Goal: Information Seeking & Learning: Learn about a topic

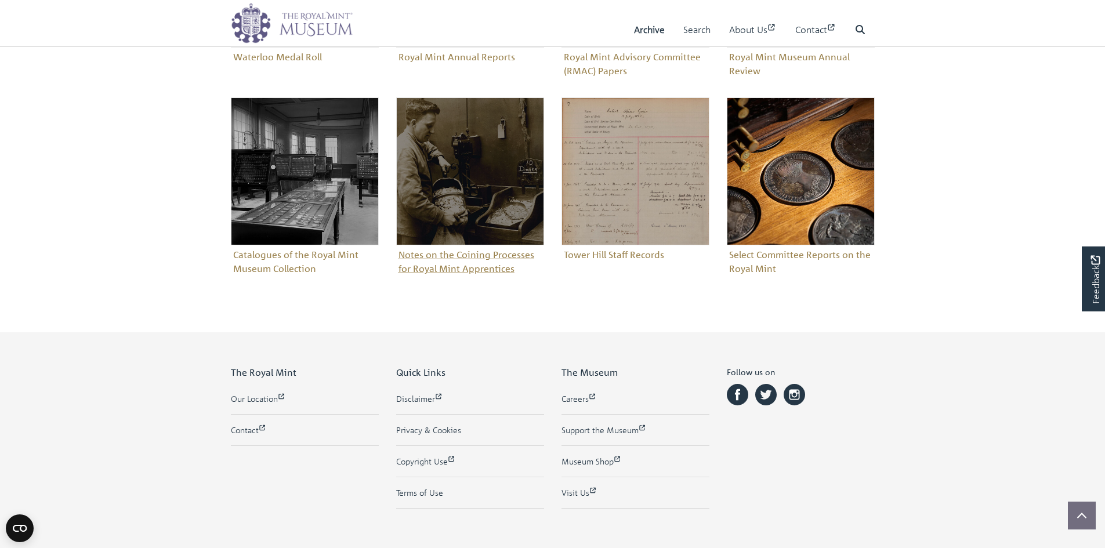
scroll to position [729, 0]
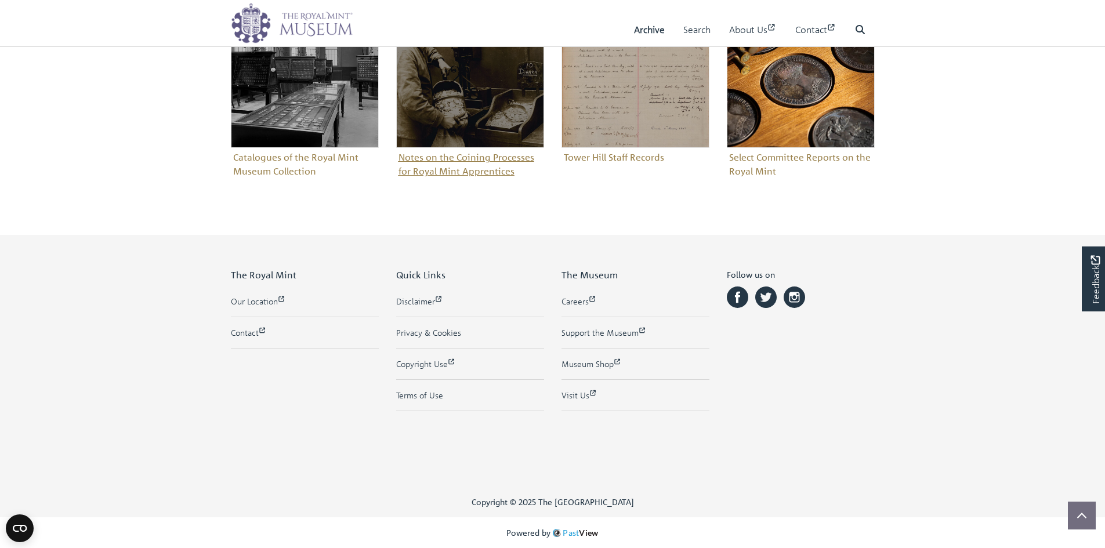
click at [448, 177] on figure "Notes on the Coining Processes for Royal Mint Apprentices" at bounding box center [470, 90] width 148 height 180
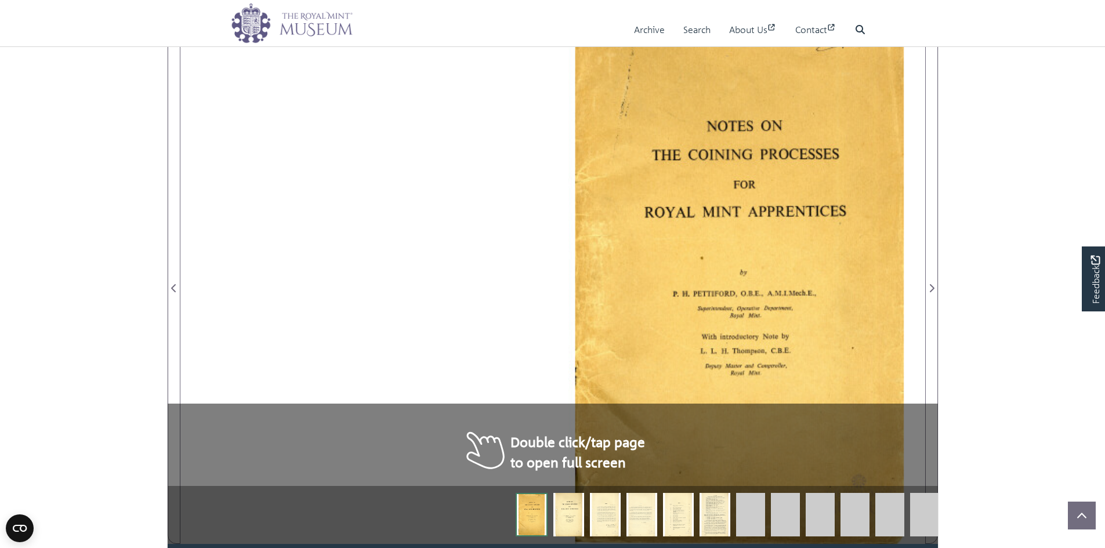
scroll to position [464, 0]
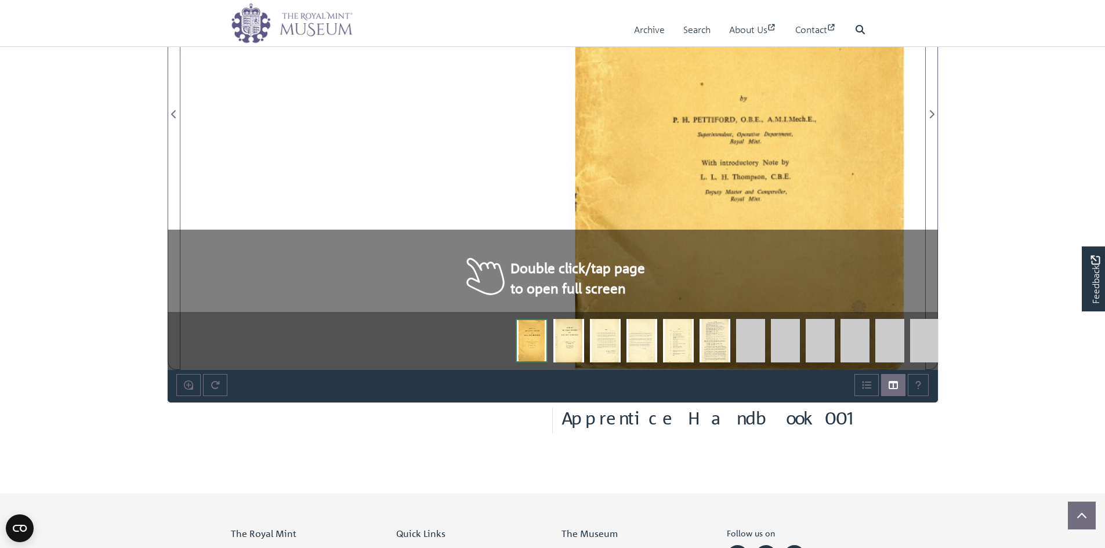
click at [560, 328] on img at bounding box center [568, 340] width 31 height 43
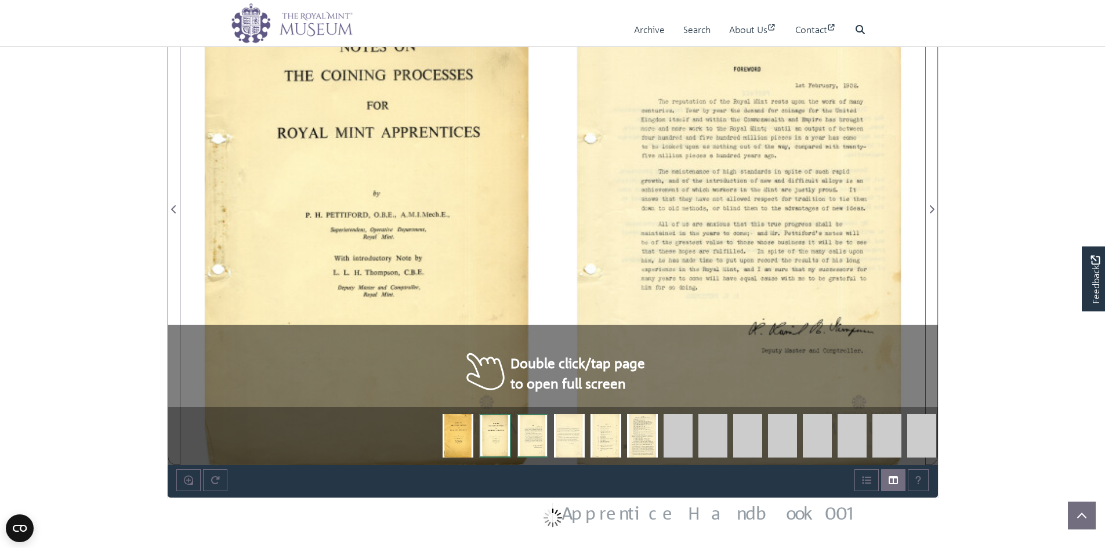
scroll to position [348, 0]
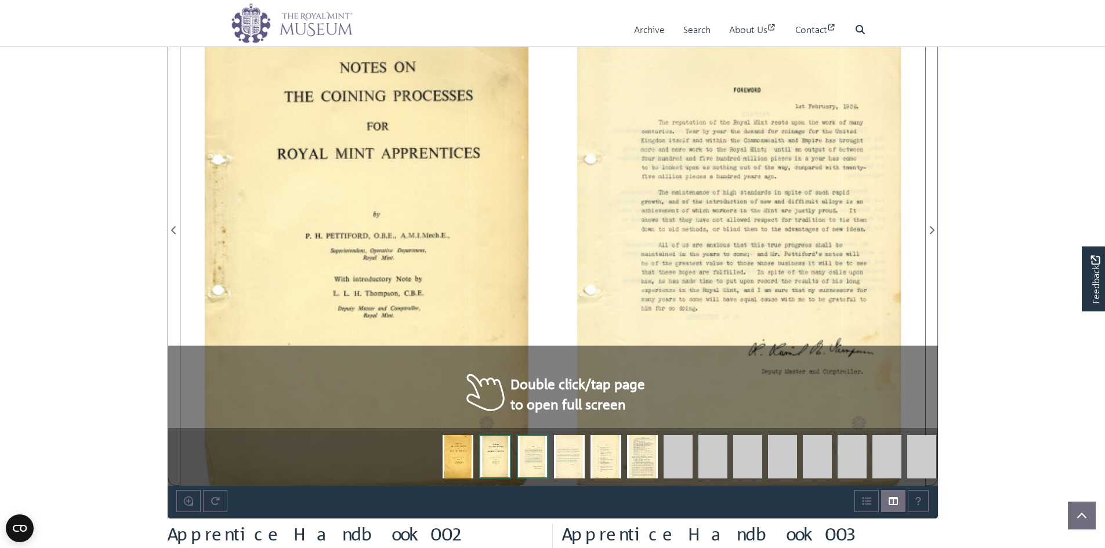
click at [533, 451] on img at bounding box center [532, 456] width 31 height 43
click at [550, 460] on link at bounding box center [535, 451] width 37 height 23
click at [564, 459] on img at bounding box center [569, 456] width 31 height 43
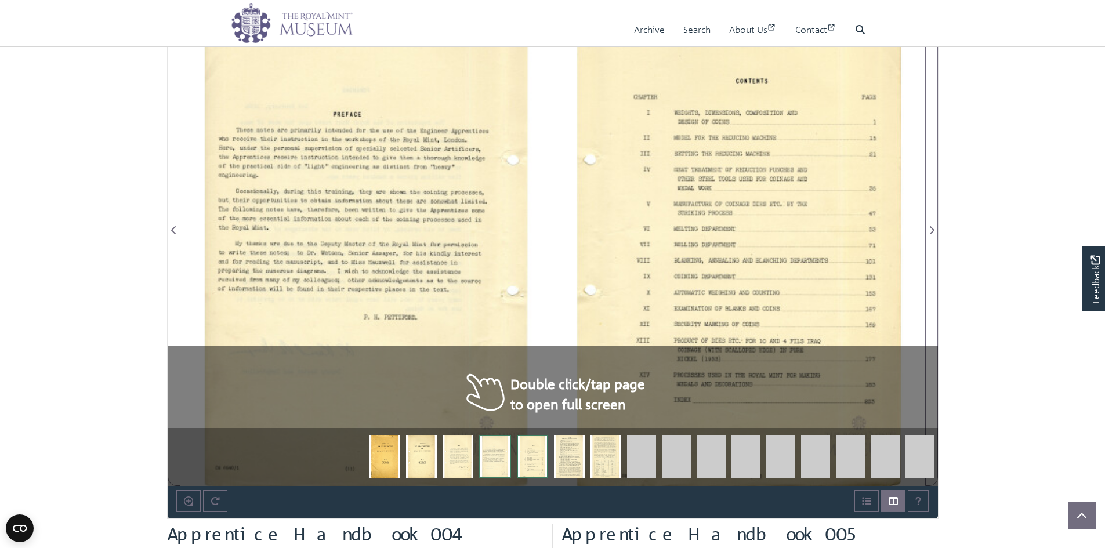
click at [738, 210] on div at bounding box center [739, 223] width 372 height 526
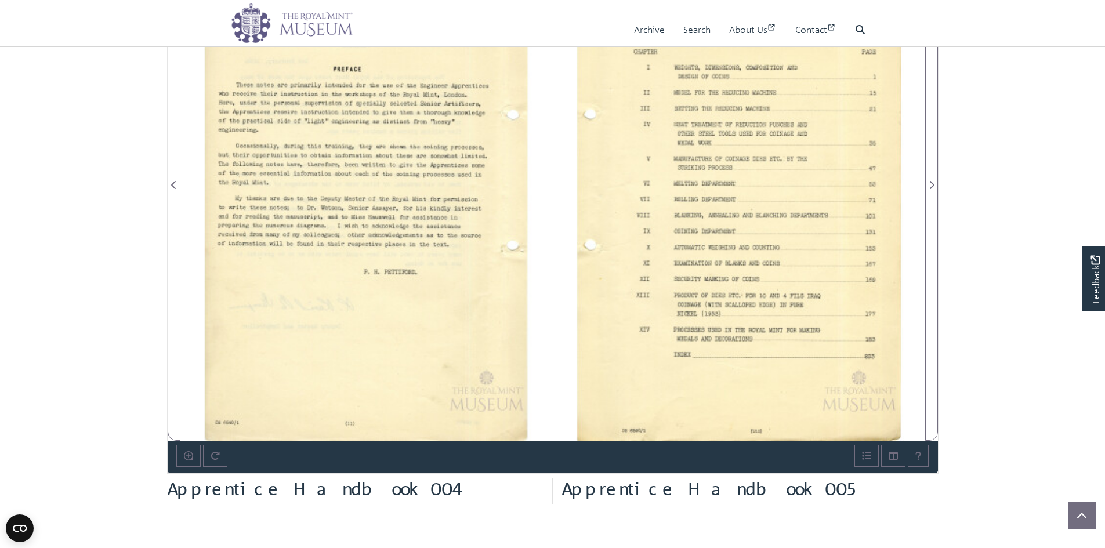
scroll to position [348, 0]
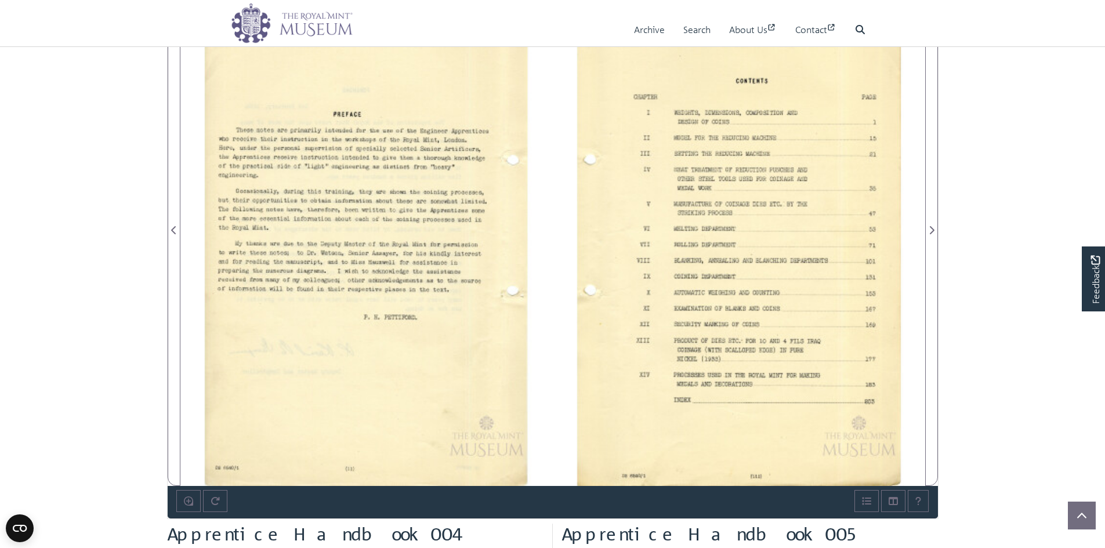
click at [780, 333] on div at bounding box center [739, 223] width 372 height 526
click at [448, 488] on div "Double click/tap page to open full screen" at bounding box center [553, 502] width 770 height 32
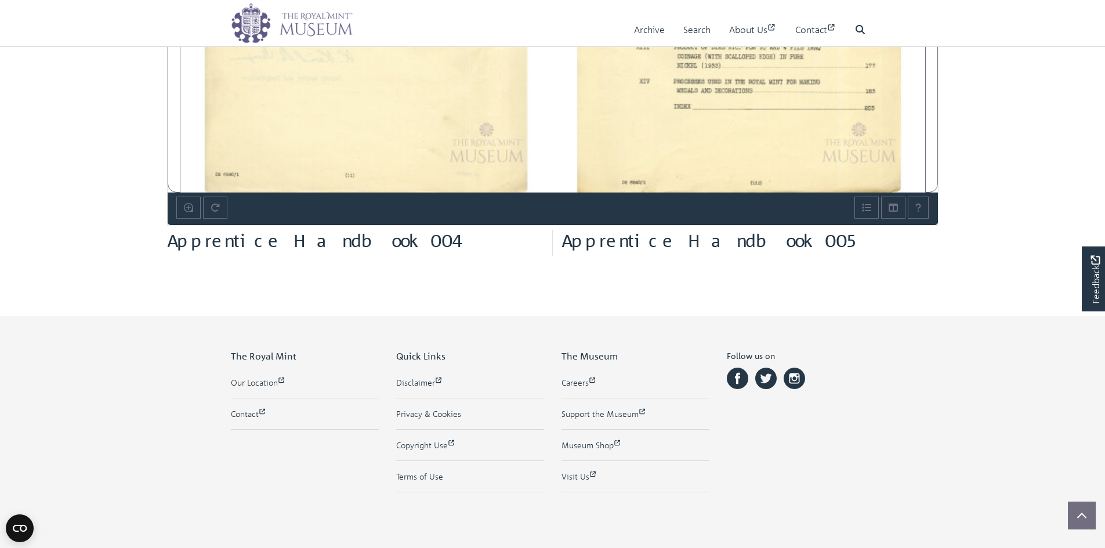
scroll to position [696, 0]
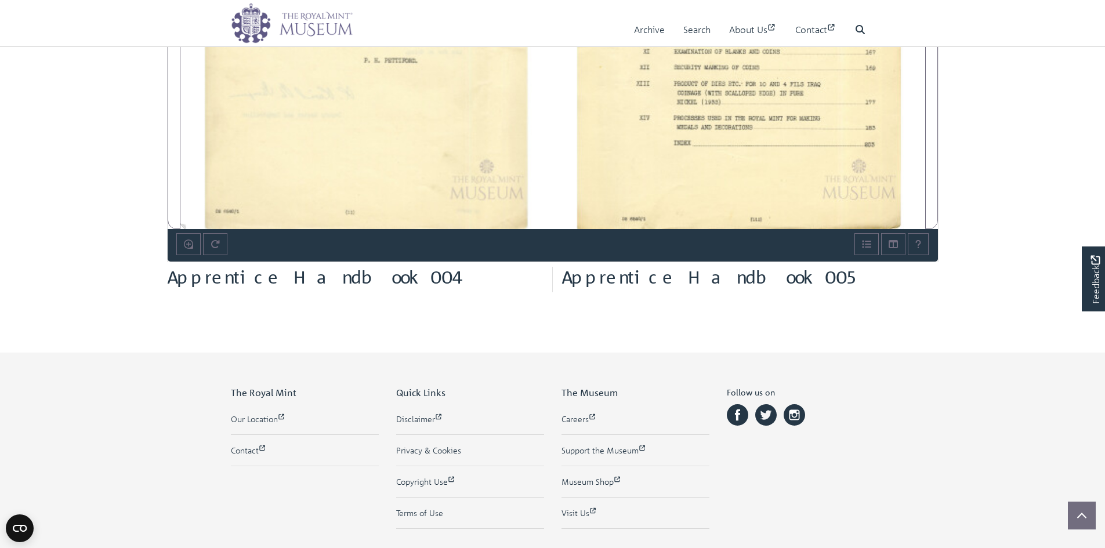
scroll to position [464, 0]
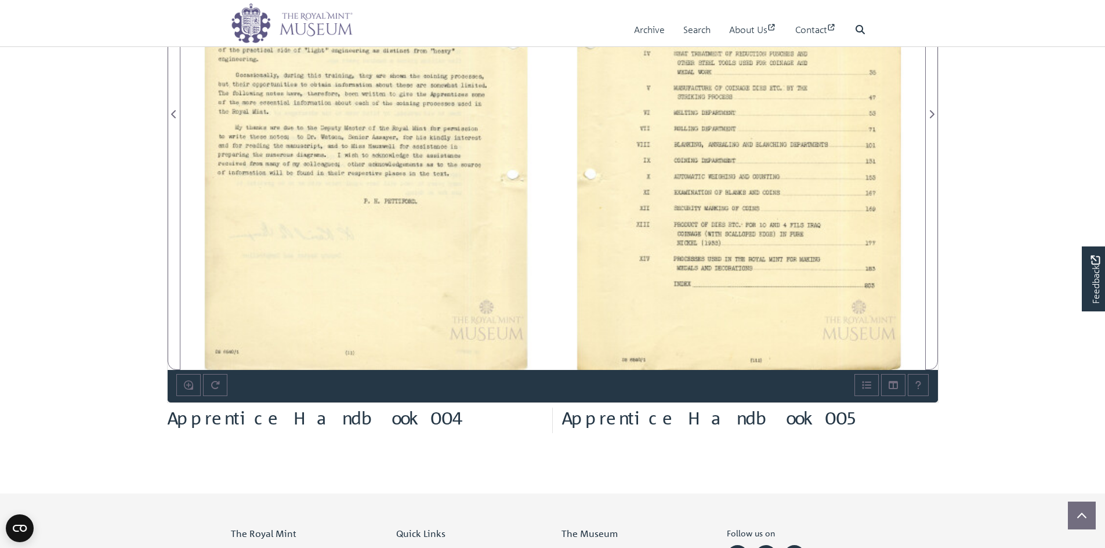
drag, startPoint x: 768, startPoint y: 284, endPoint x: 384, endPoint y: 243, distance: 386.6
click at [384, 243] on div at bounding box center [552, 107] width 745 height 526
click at [932, 119] on span "Next Page" at bounding box center [931, 114] width 12 height 14
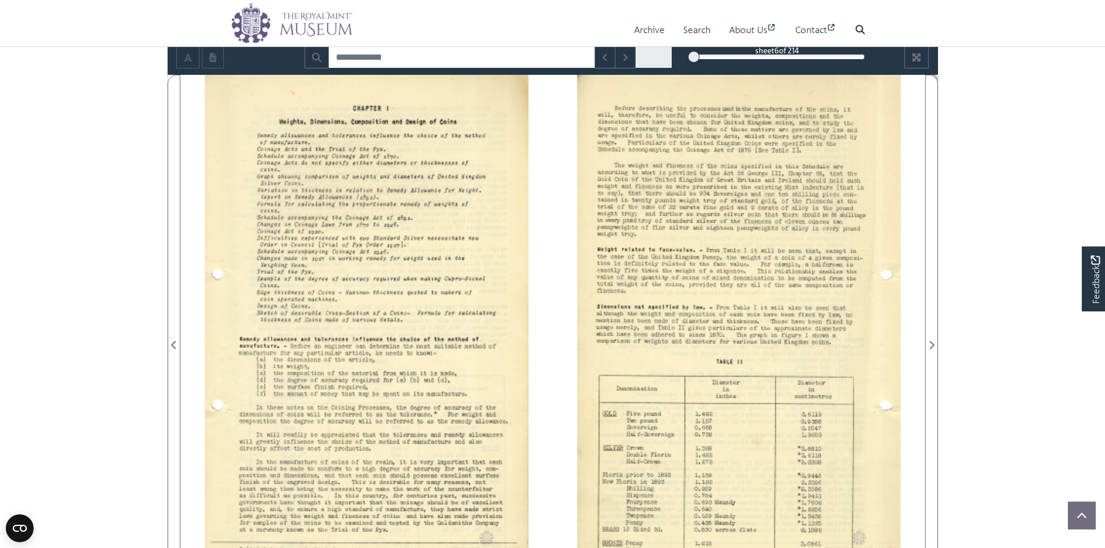
scroll to position [232, 0]
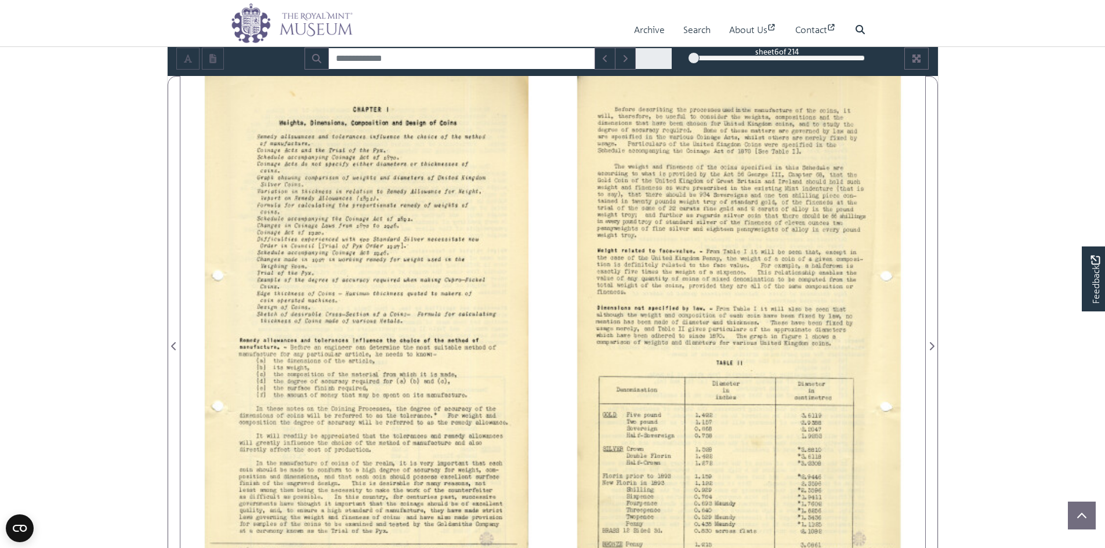
click at [457, 240] on div at bounding box center [366, 339] width 372 height 526
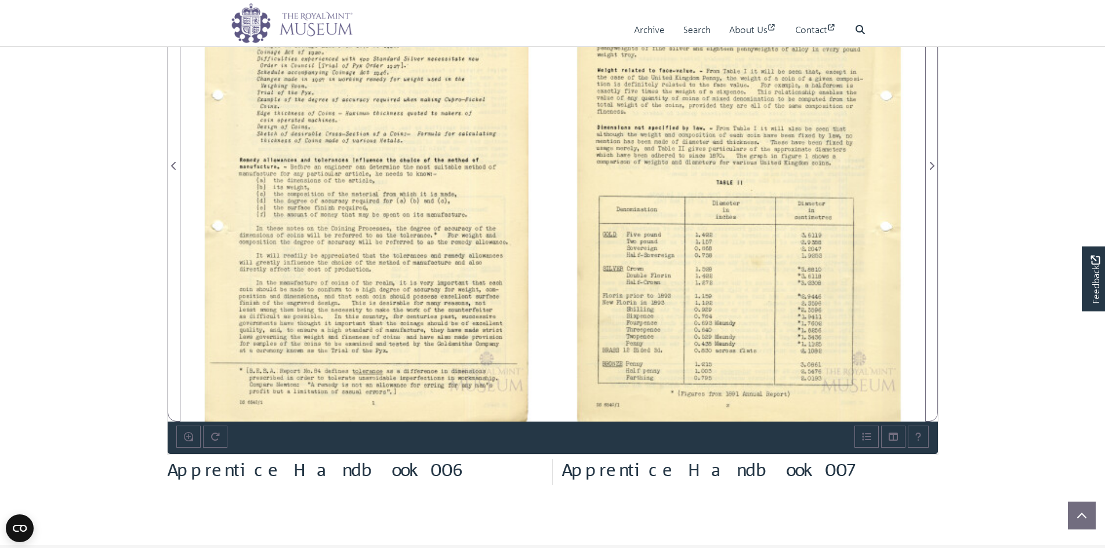
scroll to position [348, 0]
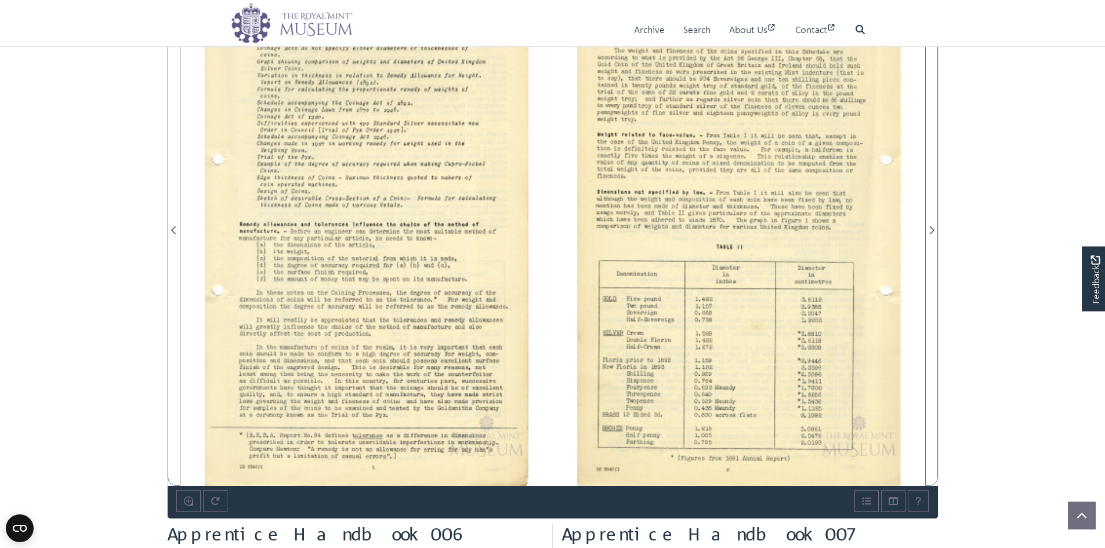
click at [940, 220] on section "Loading sheet 6 of 214 6 *" at bounding box center [552, 223] width 789 height 593
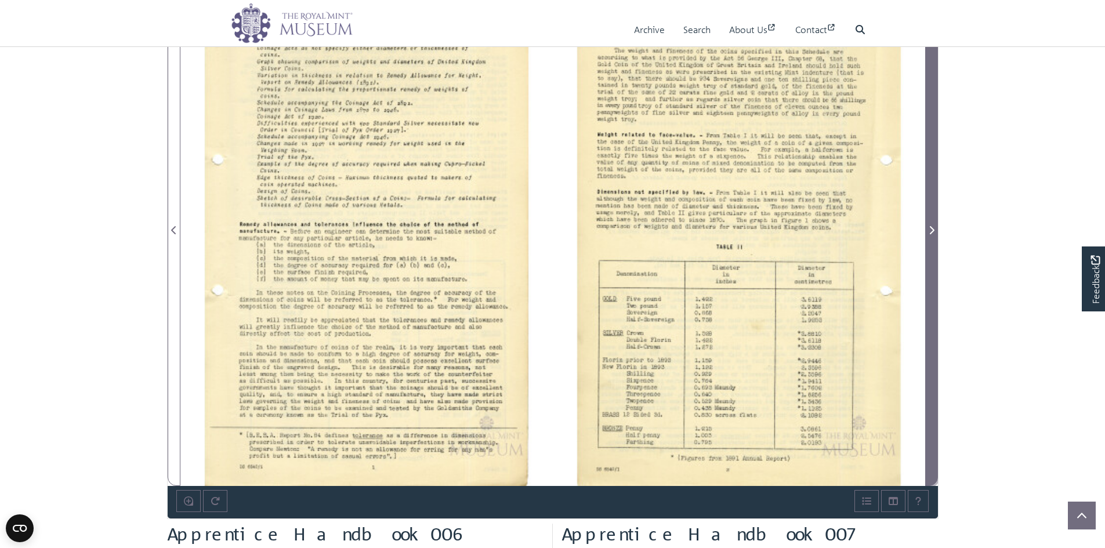
click at [931, 221] on span "Next Page" at bounding box center [931, 223] width 12 height 525
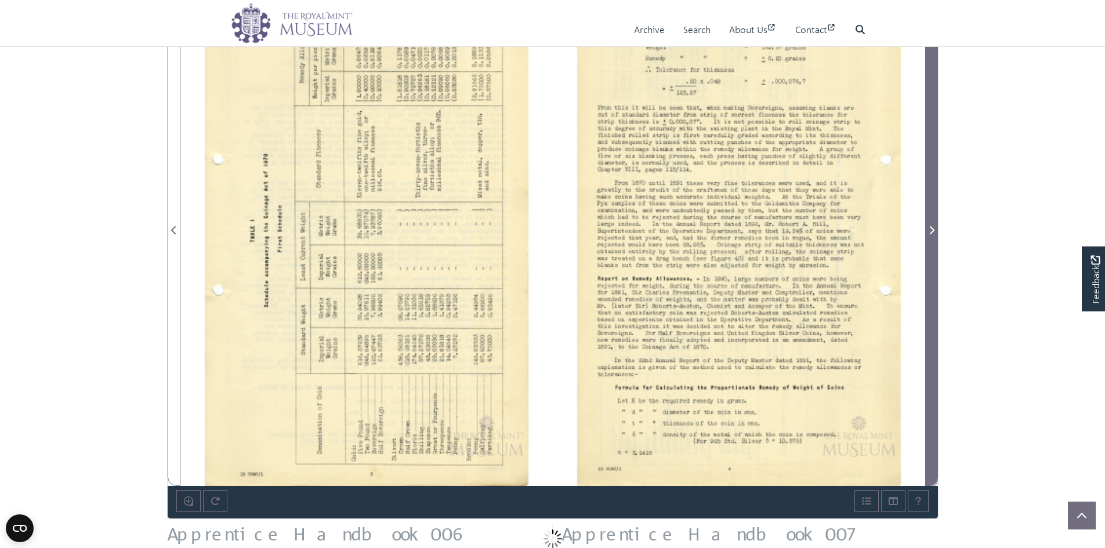
click at [931, 221] on span "Next Page" at bounding box center [931, 223] width 12 height 525
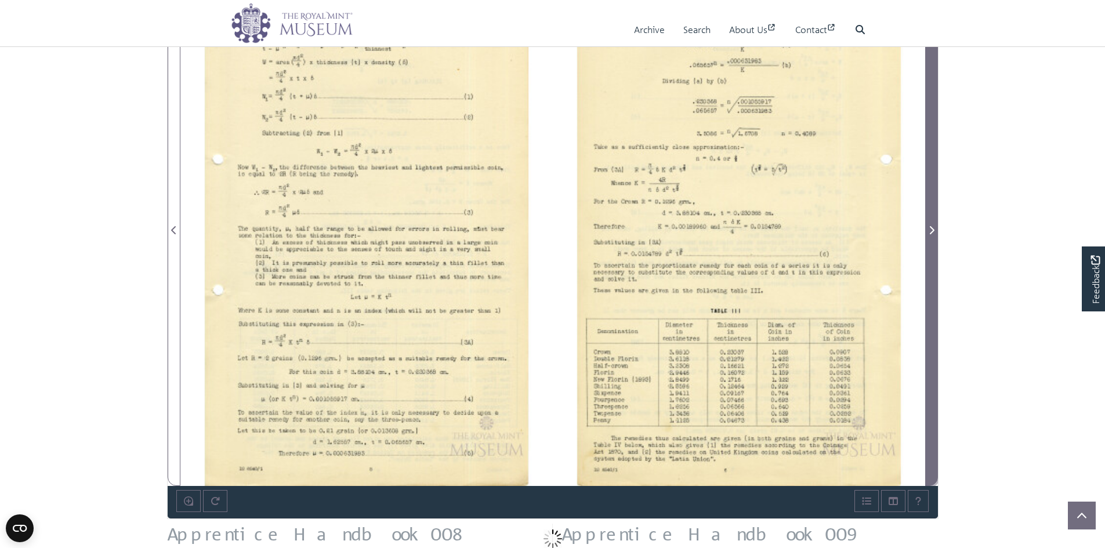
click at [931, 221] on span "Next Page" at bounding box center [931, 223] width 12 height 525
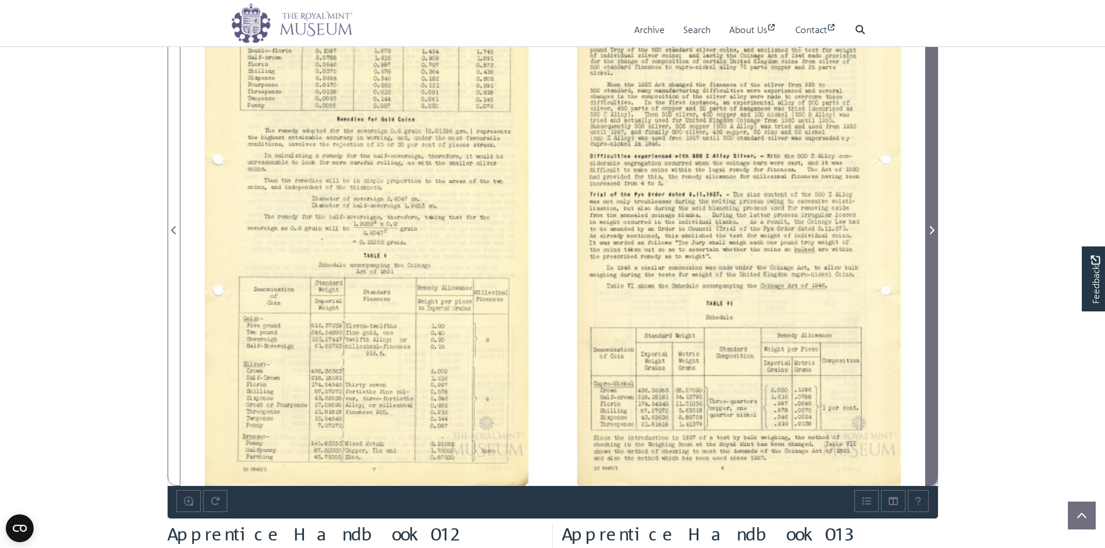
click at [931, 221] on span "Next Page" at bounding box center [931, 223] width 12 height 525
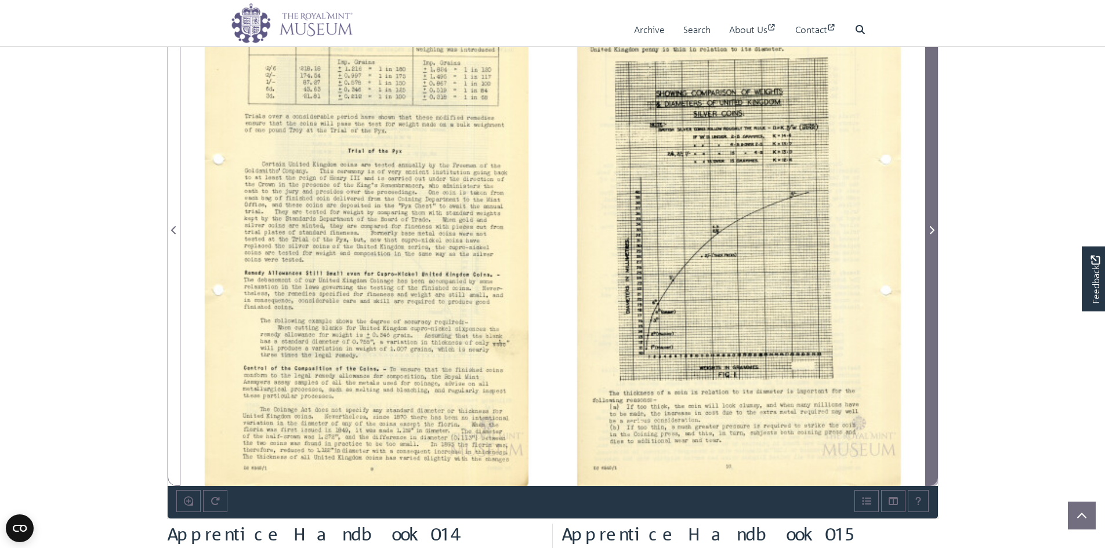
click at [931, 221] on span "Next Page" at bounding box center [931, 223] width 12 height 525
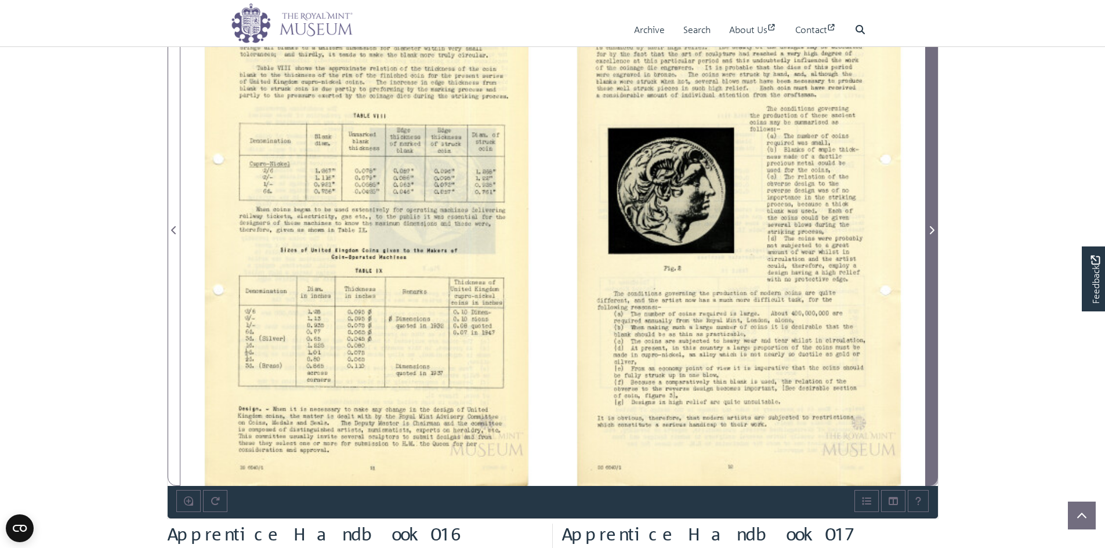
click at [931, 221] on span "Next Page" at bounding box center [931, 223] width 12 height 525
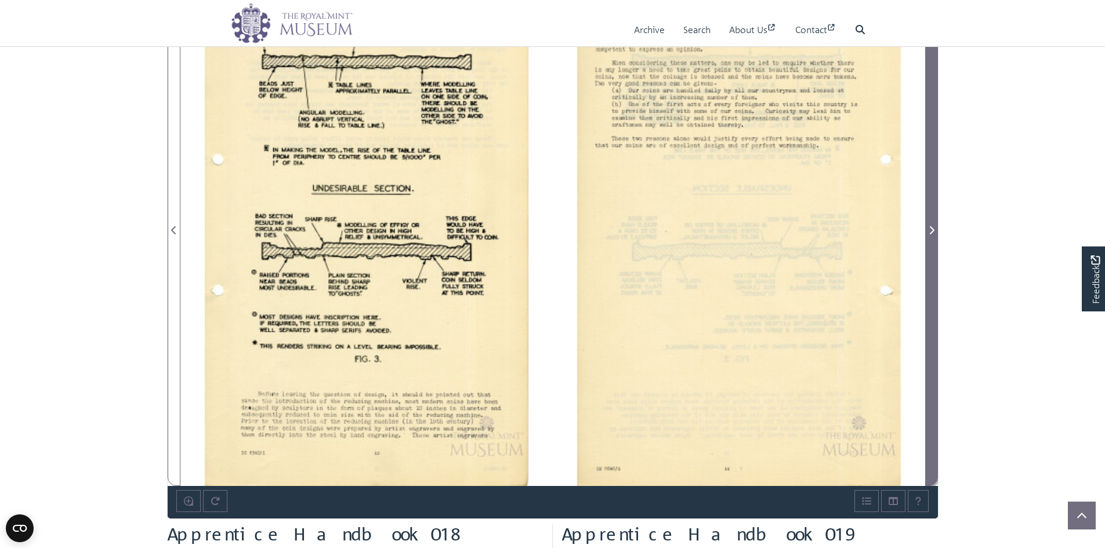
click at [931, 221] on span "Next Page" at bounding box center [931, 223] width 12 height 525
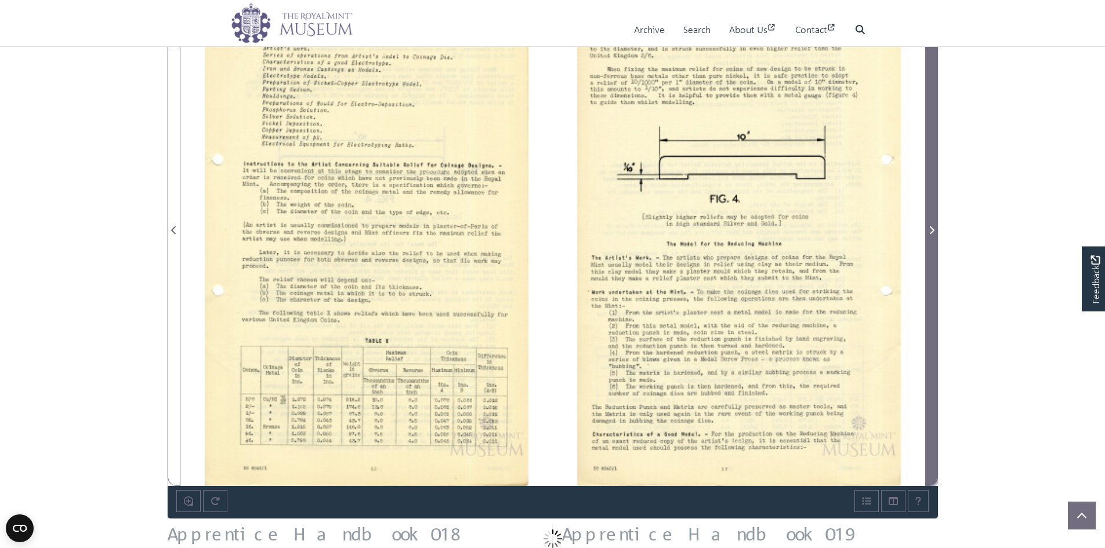
click at [931, 221] on span "Next Page" at bounding box center [931, 223] width 12 height 525
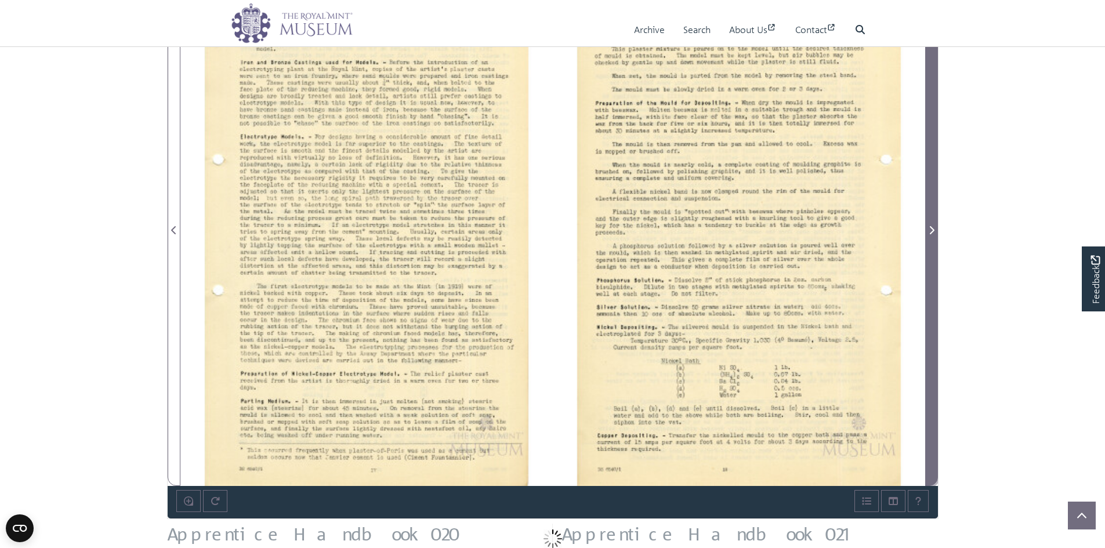
click at [931, 221] on span "Next Page" at bounding box center [931, 223] width 12 height 525
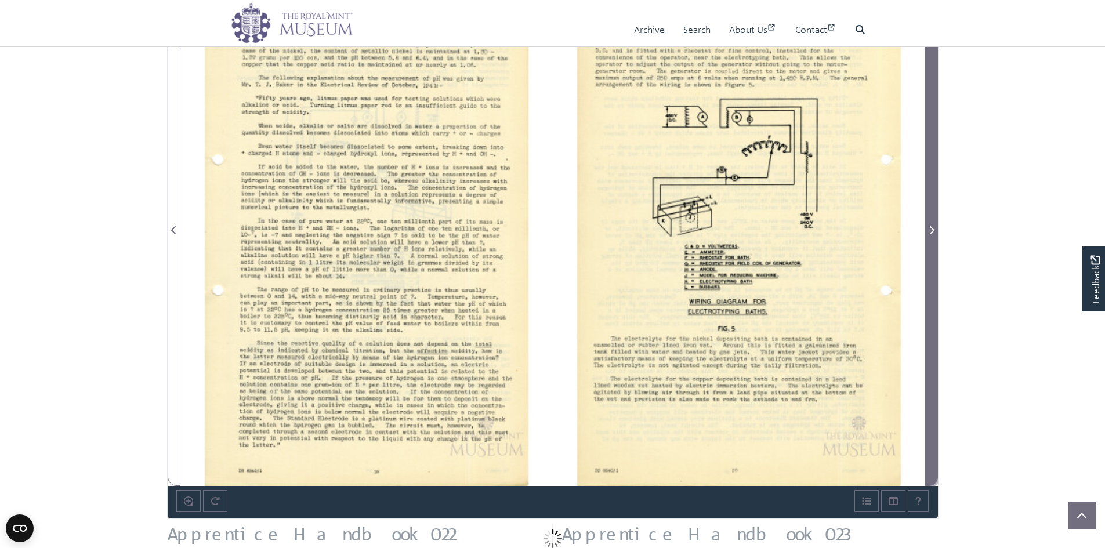
click at [931, 221] on span "Next Page" at bounding box center [931, 223] width 12 height 525
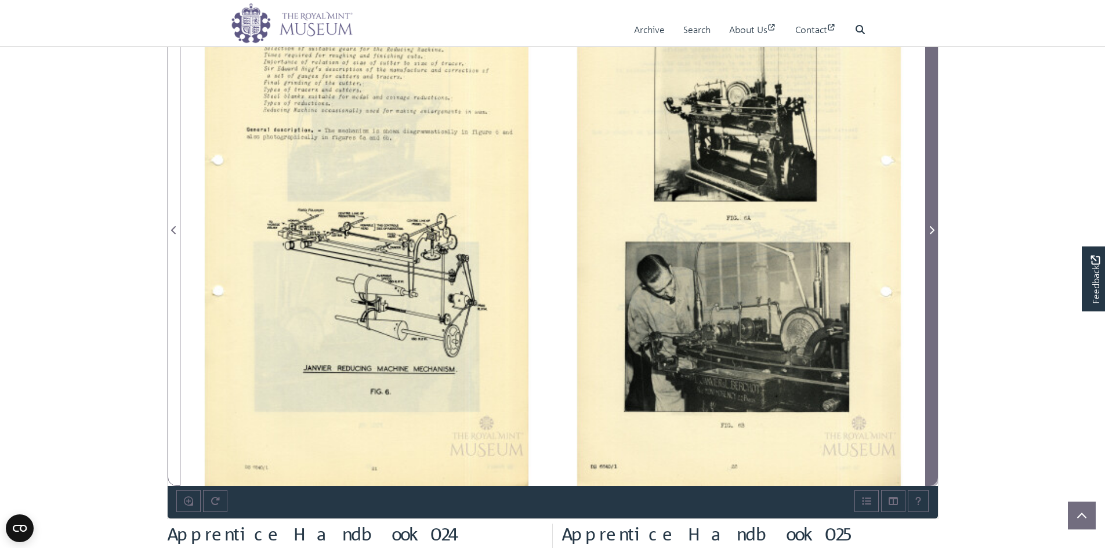
click at [931, 221] on span "Next Page" at bounding box center [931, 223] width 12 height 525
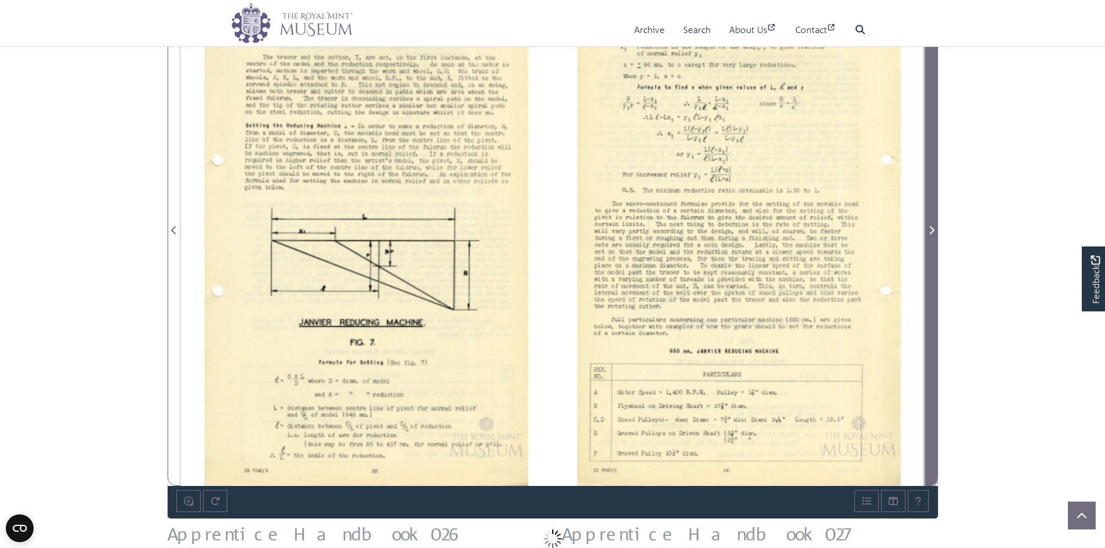
click at [931, 221] on span "Next Page" at bounding box center [931, 223] width 12 height 525
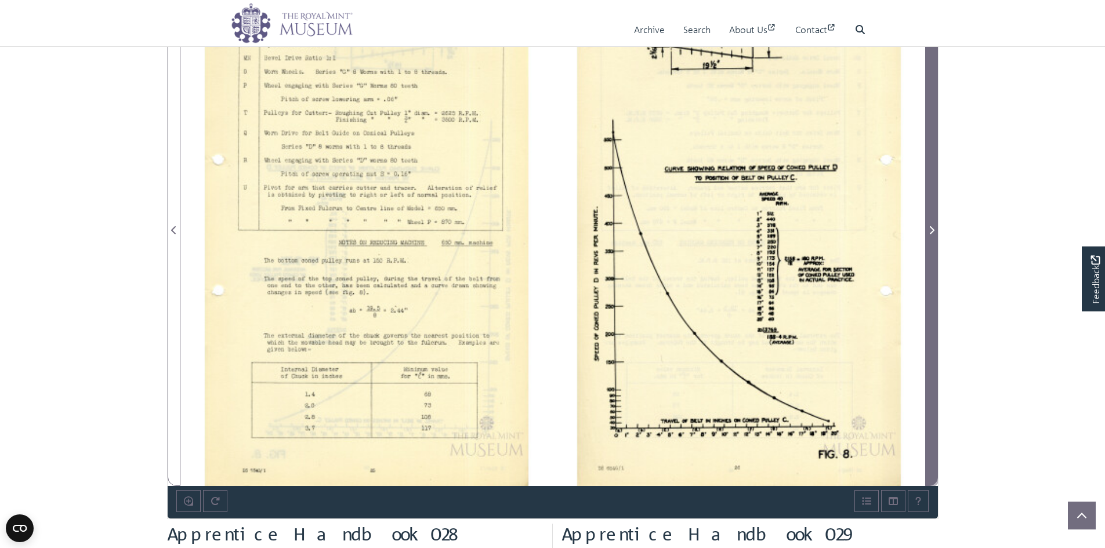
click at [931, 221] on span "Next Page" at bounding box center [931, 223] width 12 height 525
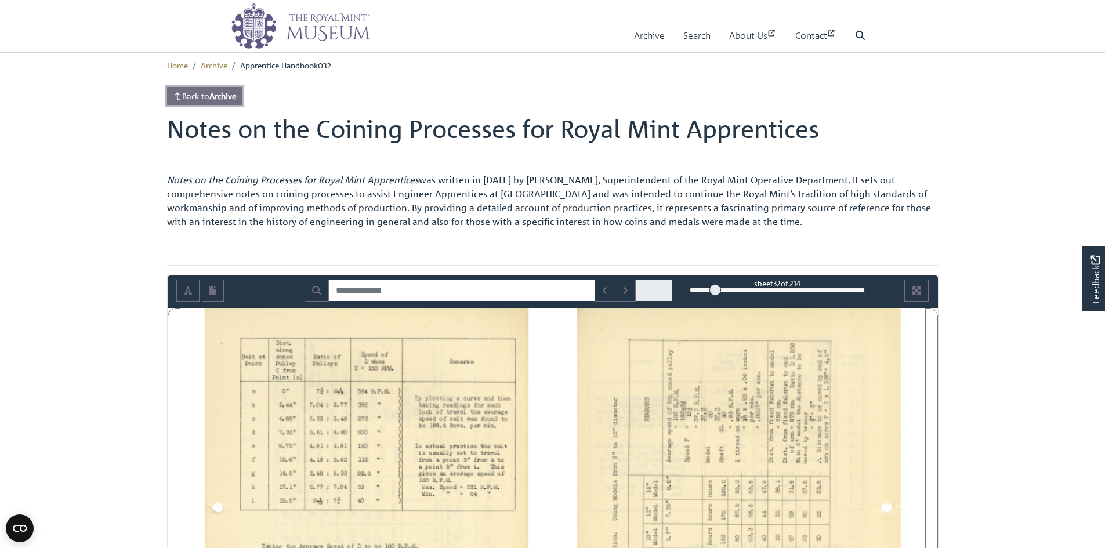
click at [237, 98] on strong "Archive" at bounding box center [222, 95] width 27 height 10
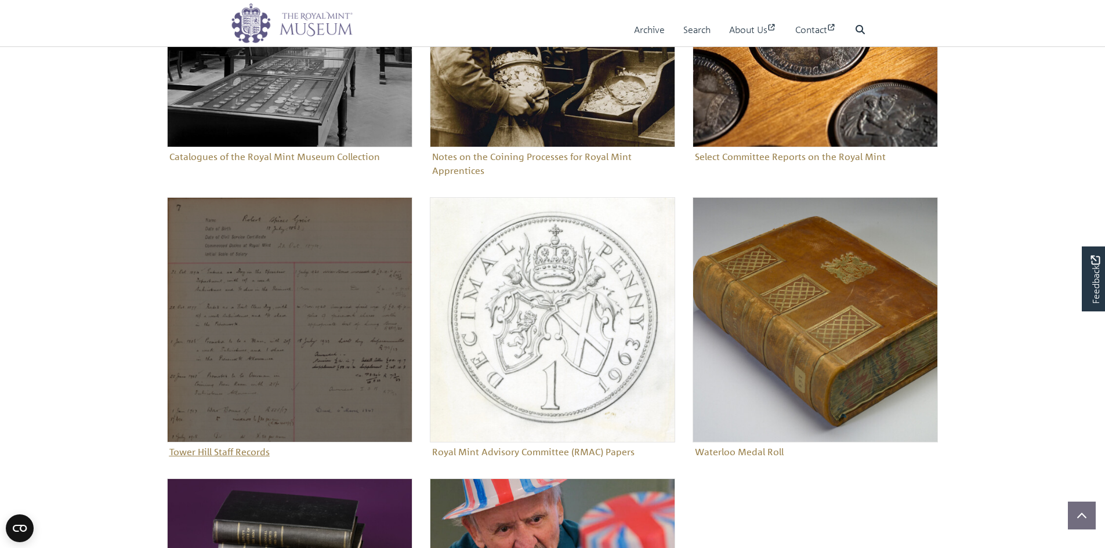
scroll to position [406, 0]
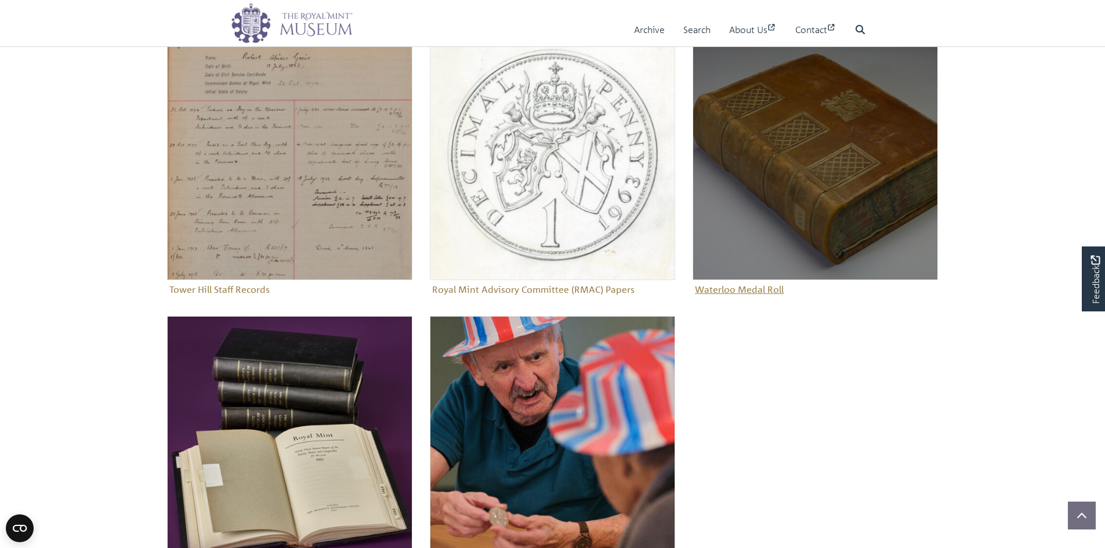
click at [728, 286] on figure "Waterloo Medal Roll" at bounding box center [814, 167] width 245 height 264
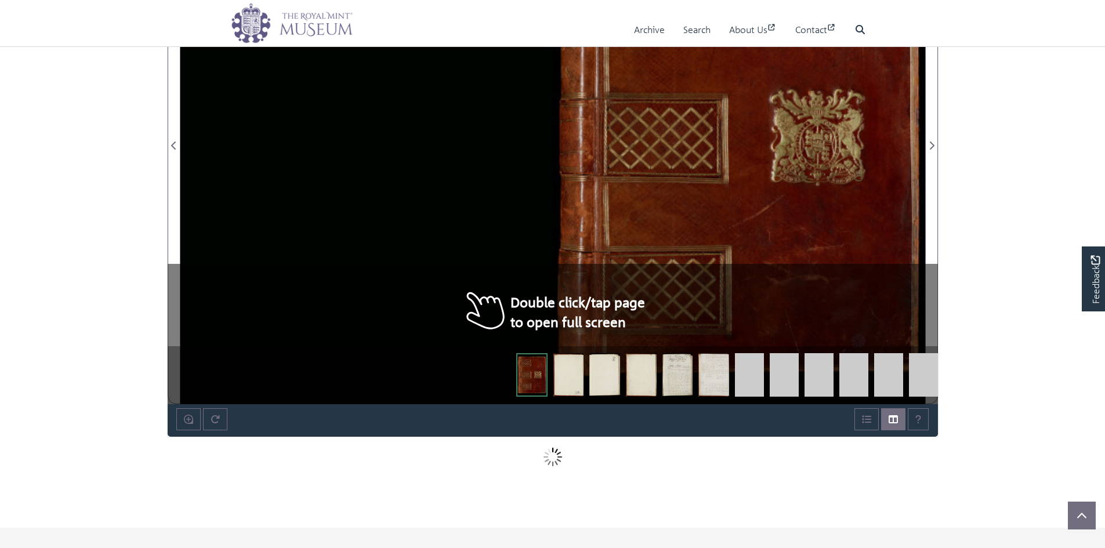
scroll to position [870, 0]
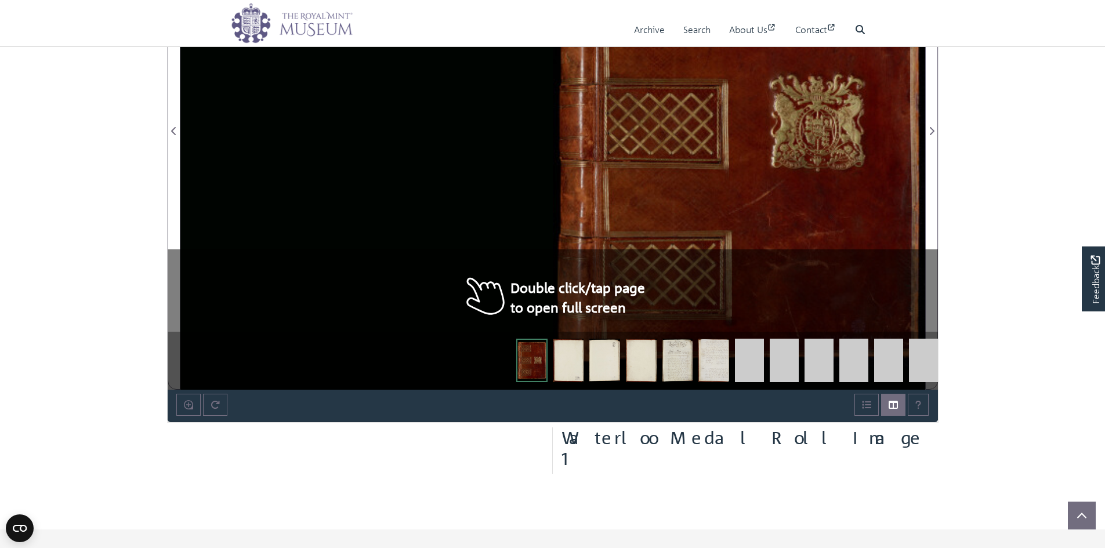
click at [575, 307] on div at bounding box center [739, 124] width 372 height 531
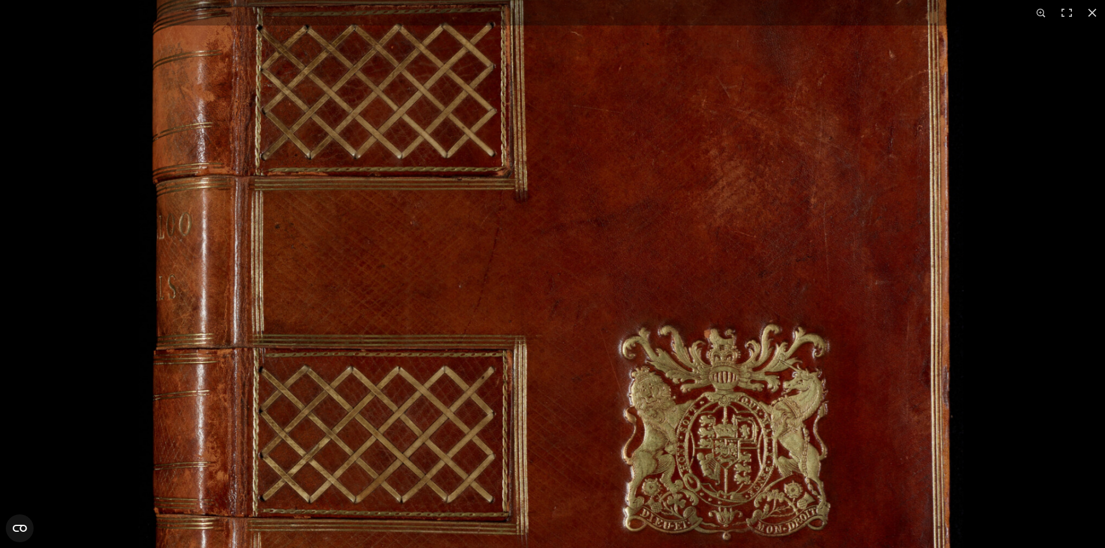
click at [572, 57] on img at bounding box center [551, 437] width 825 height 1174
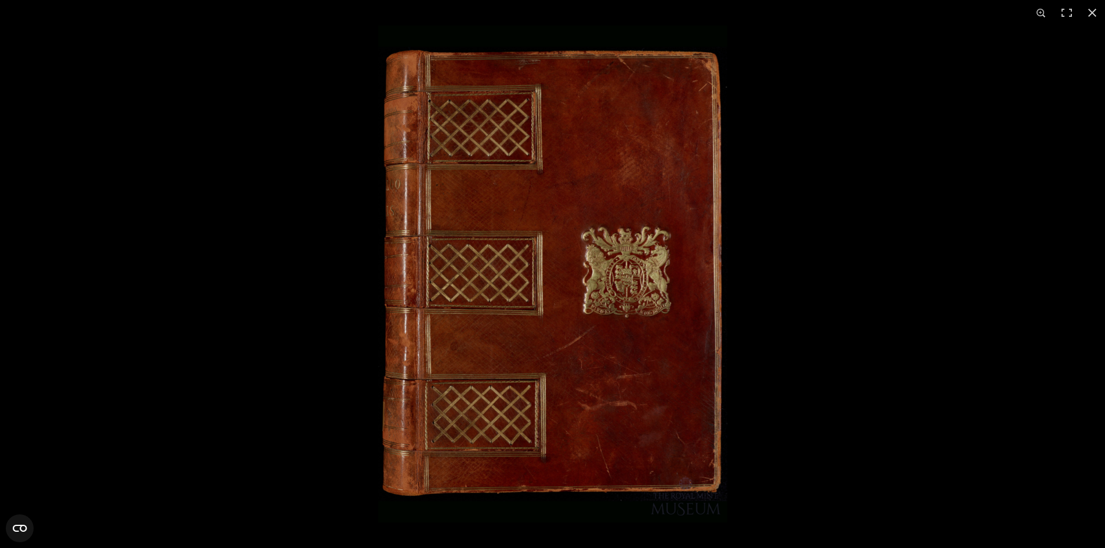
click at [397, 340] on div at bounding box center [930, 300] width 1105 height 548
click at [565, 300] on img at bounding box center [552, 274] width 349 height 497
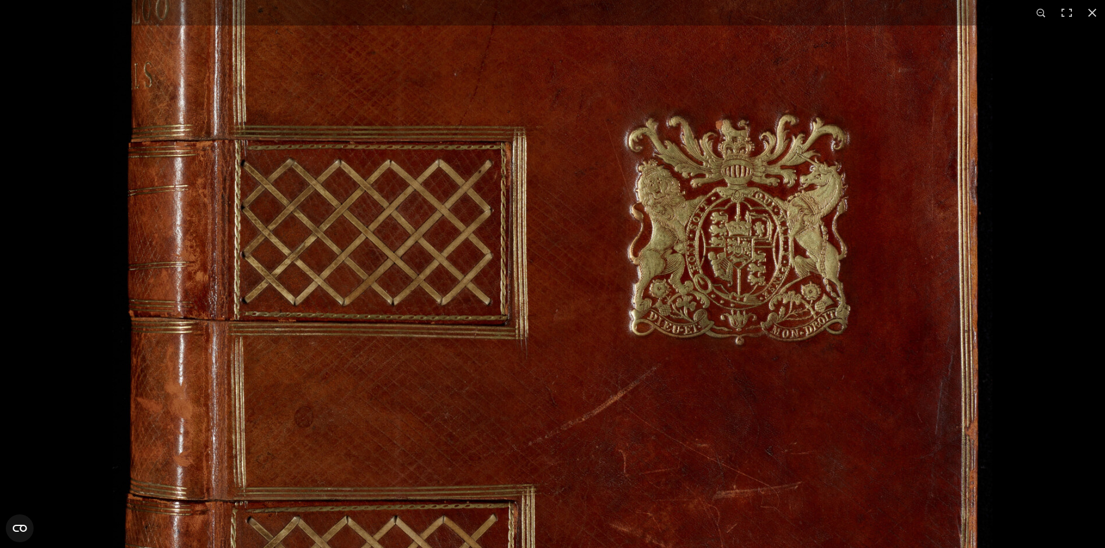
click at [565, 300] on img at bounding box center [552, 235] width 880 height 1252
click at [537, 265] on img at bounding box center [552, 235] width 880 height 1252
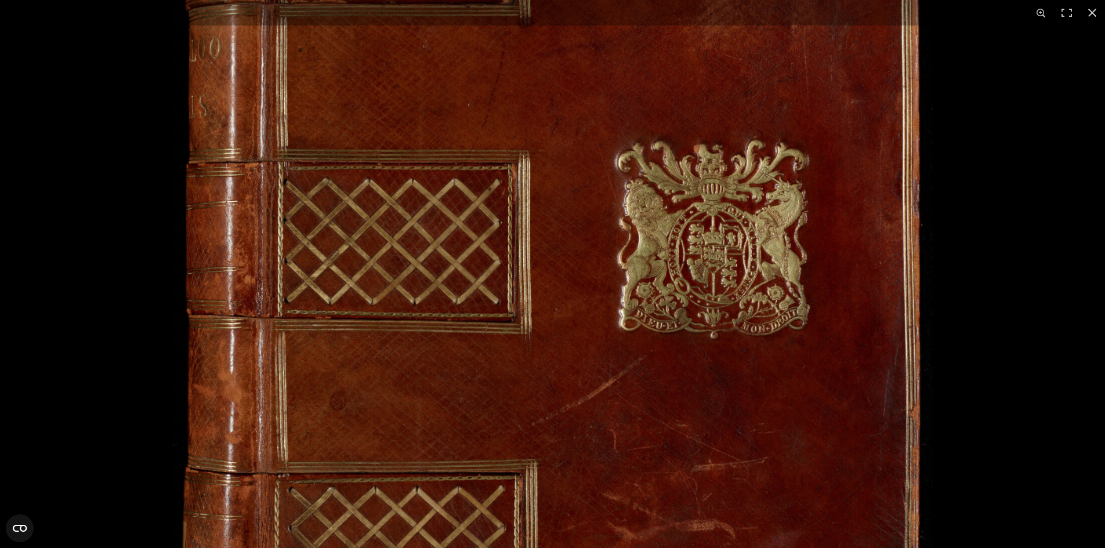
click at [536, 264] on img at bounding box center [552, 244] width 760 height 1082
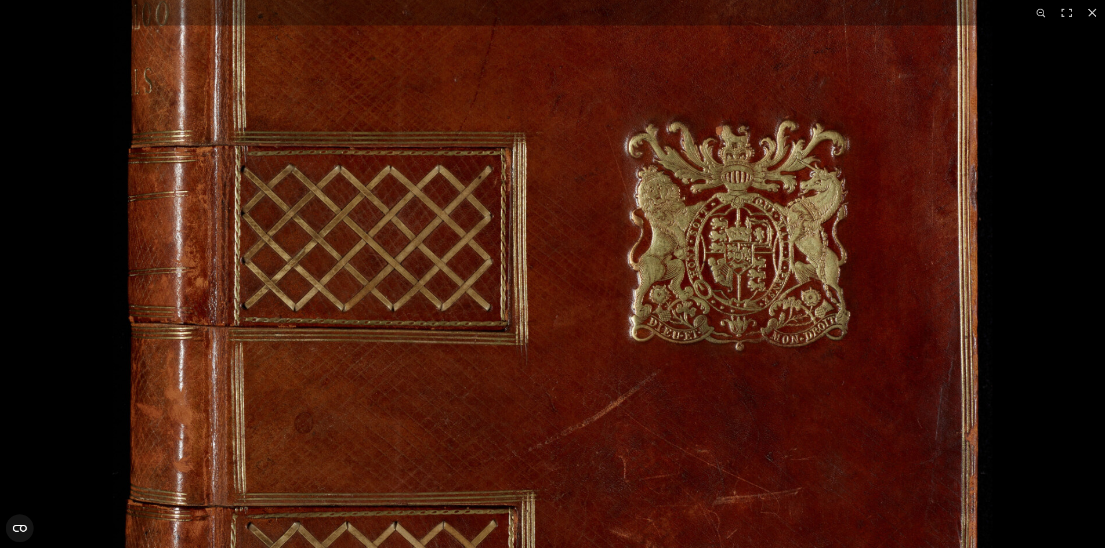
click at [536, 264] on img at bounding box center [552, 240] width 880 height 1252
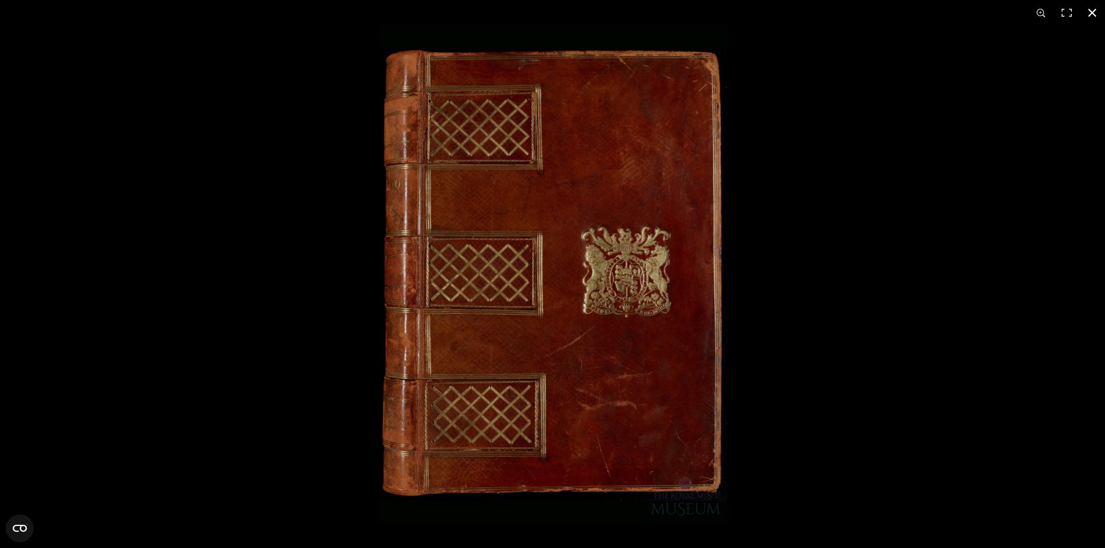
click at [866, 147] on div at bounding box center [930, 300] width 1105 height 548
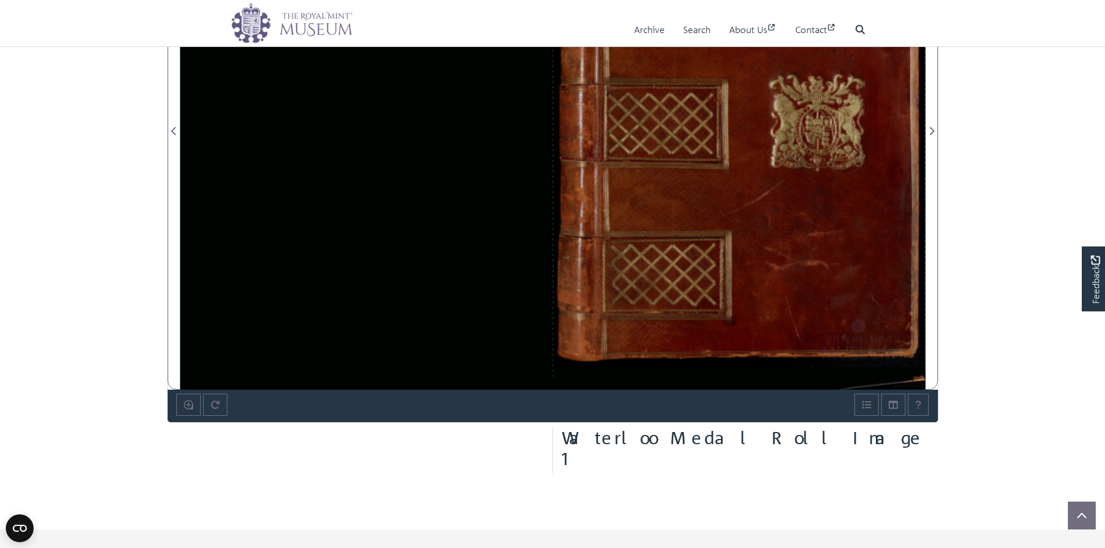
click at [923, 371] on img at bounding box center [739, 124] width 372 height 531
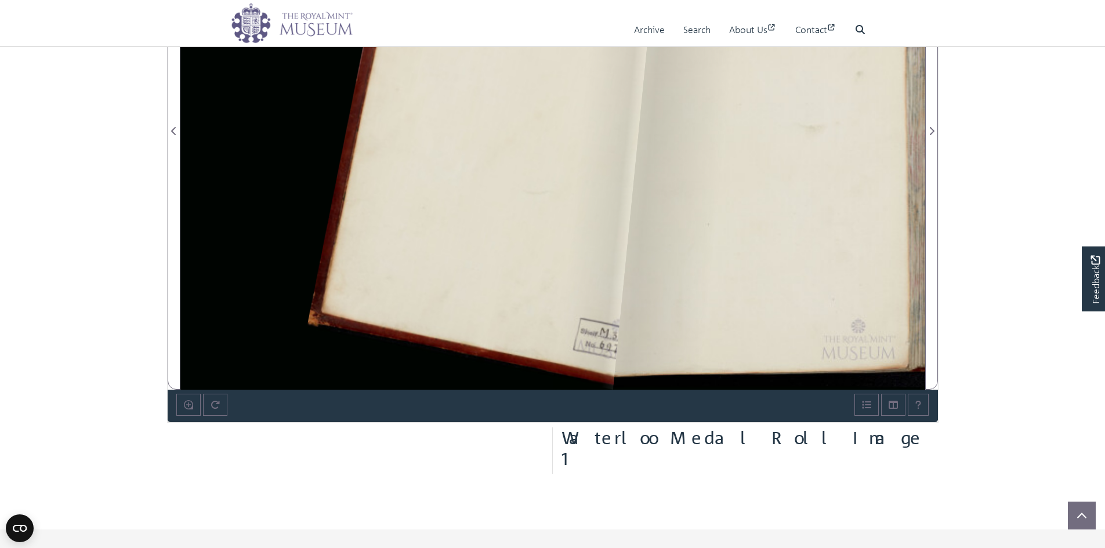
drag, startPoint x: 912, startPoint y: 373, endPoint x: 137, endPoint y: 337, distance: 776.1
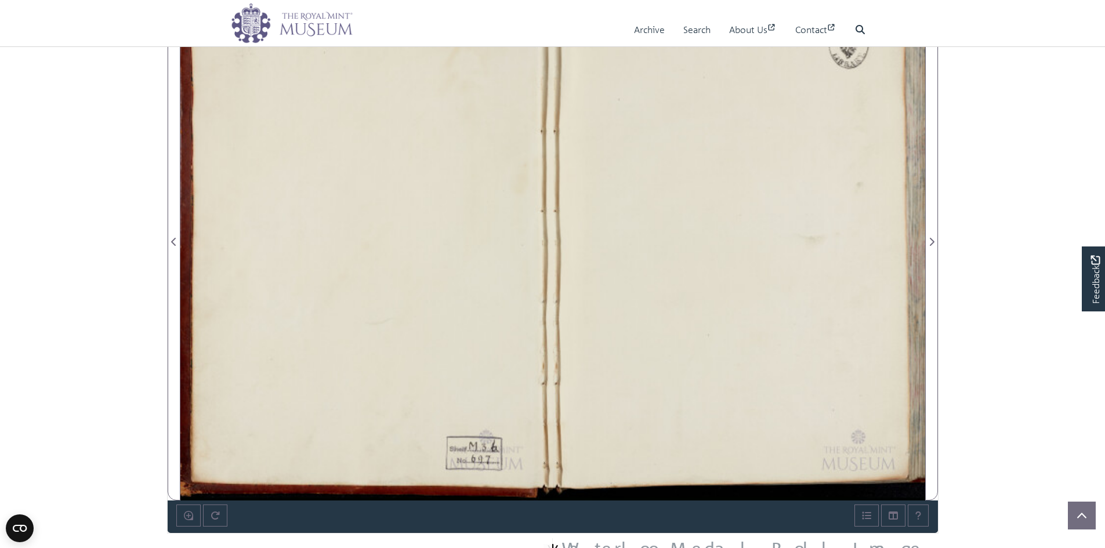
scroll to position [754, 0]
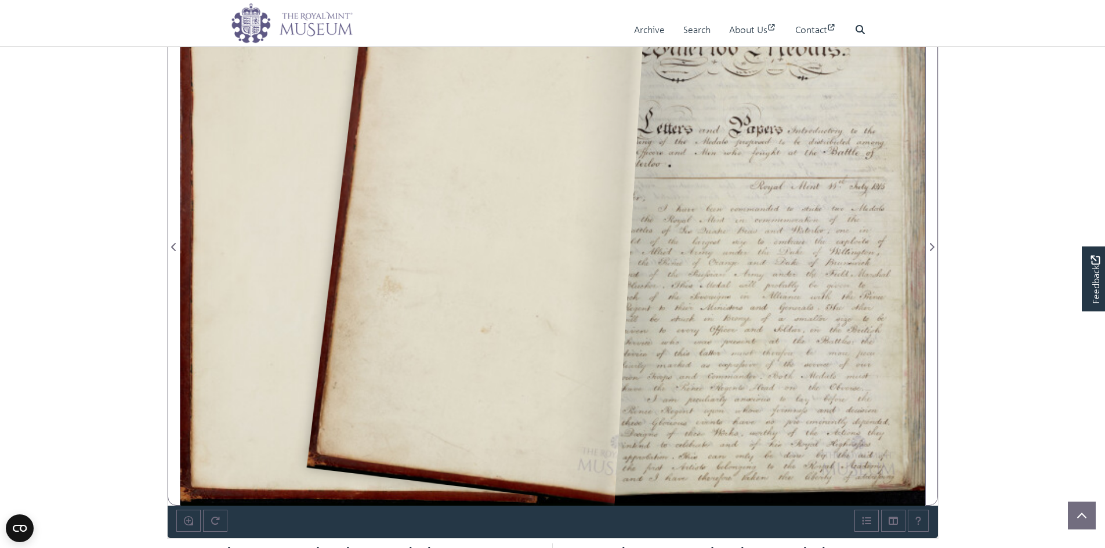
drag, startPoint x: 888, startPoint y: 486, endPoint x: 268, endPoint y: 464, distance: 620.2
click at [284, 467] on div at bounding box center [552, 240] width 745 height 531
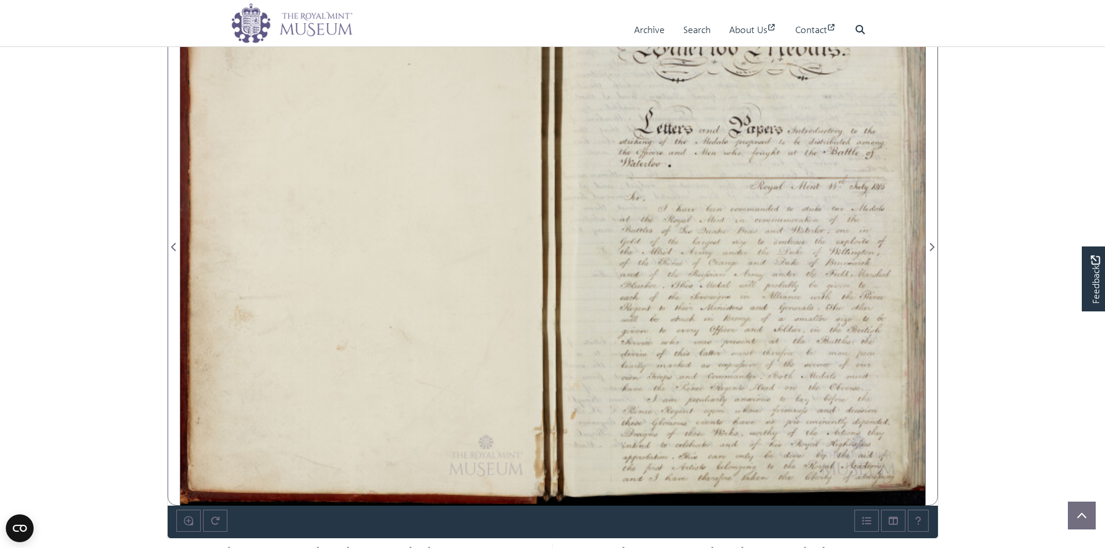
click at [799, 291] on div at bounding box center [739, 240] width 372 height 531
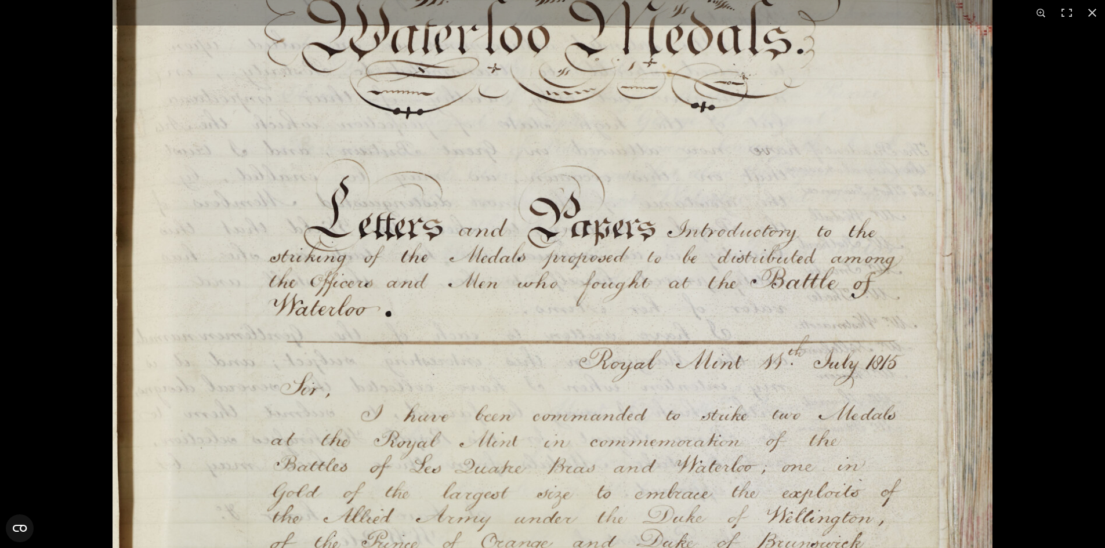
click at [574, 240] on img at bounding box center [552, 489] width 880 height 1252
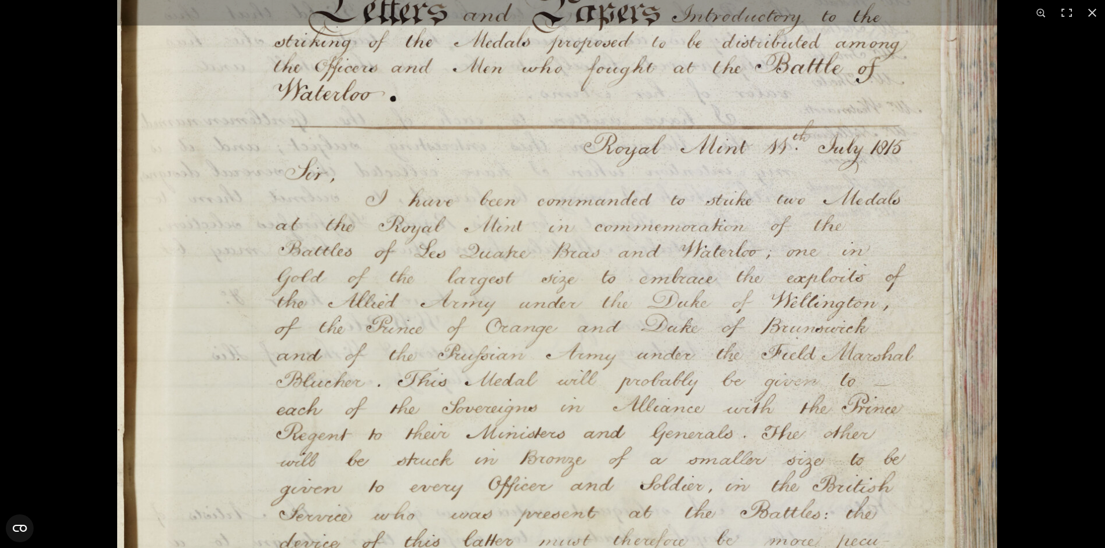
click at [579, 137] on img at bounding box center [557, 274] width 880 height 1252
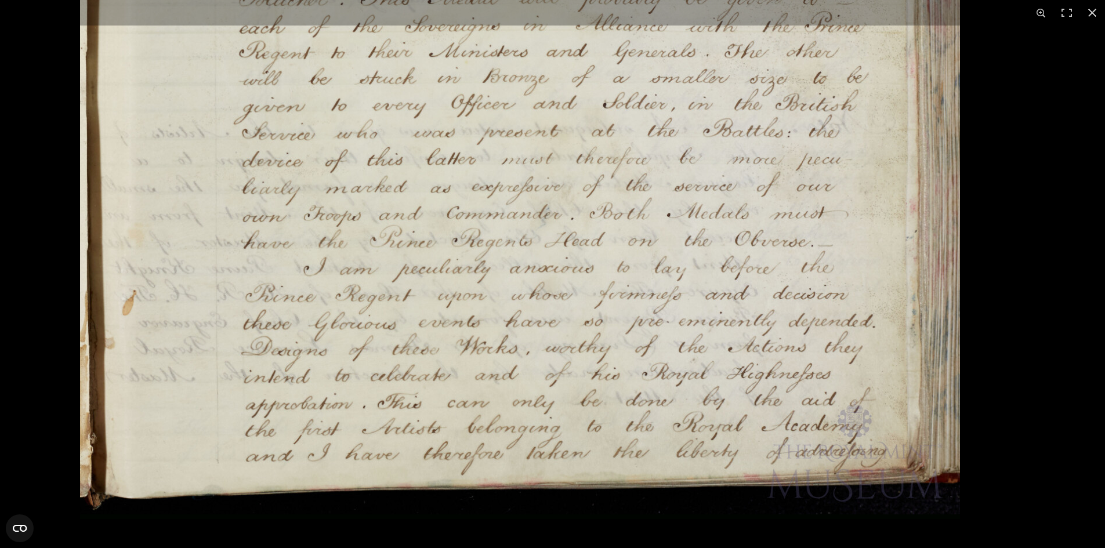
click at [828, 441] on div at bounding box center [552, 274] width 1105 height 548
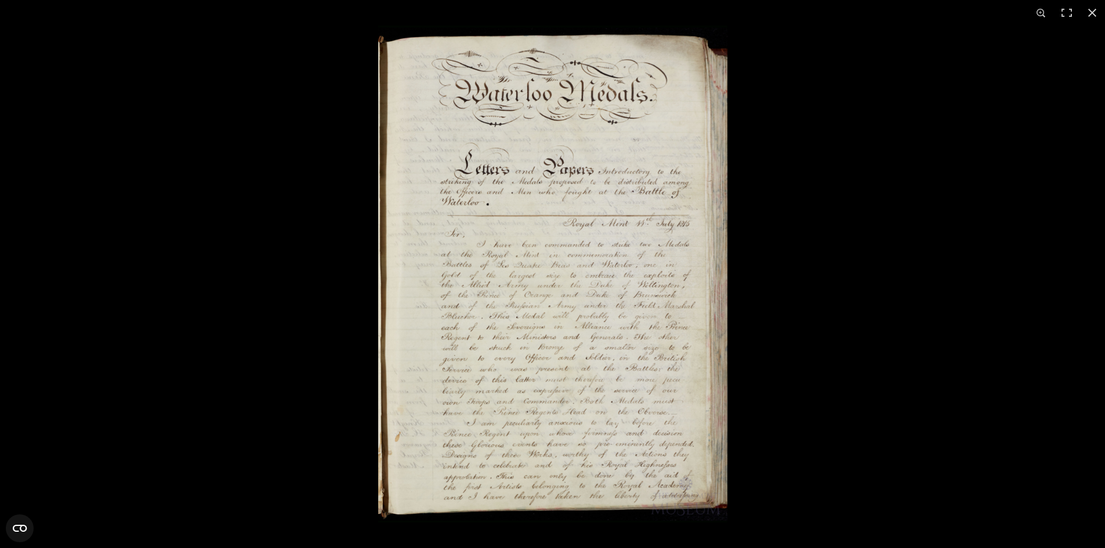
click at [689, 499] on img at bounding box center [552, 274] width 349 height 497
click at [938, 499] on div at bounding box center [930, 300] width 1105 height 548
click at [697, 368] on div at bounding box center [930, 300] width 1105 height 548
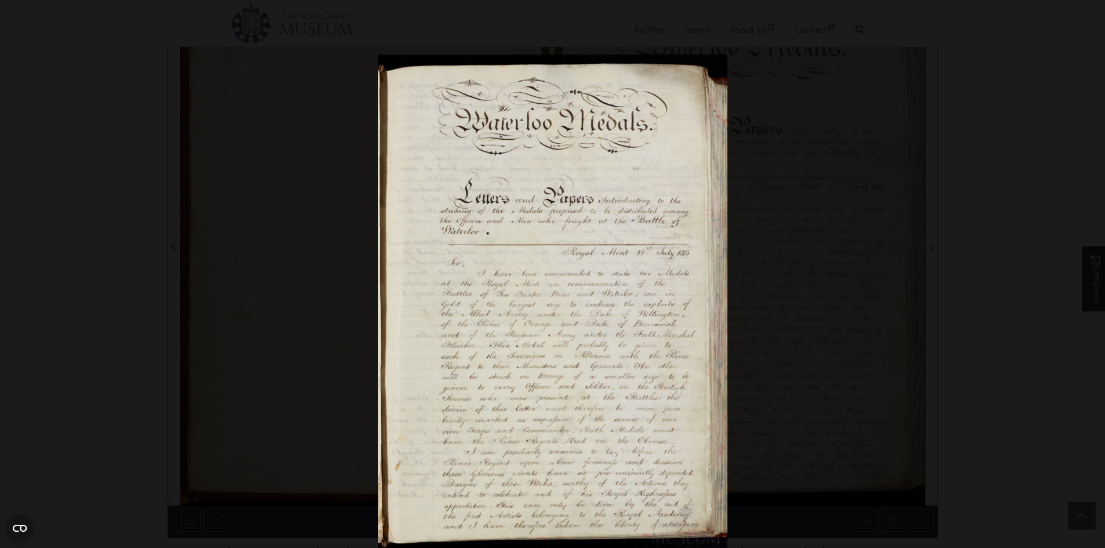
click at [753, 86] on div at bounding box center [930, 329] width 1105 height 548
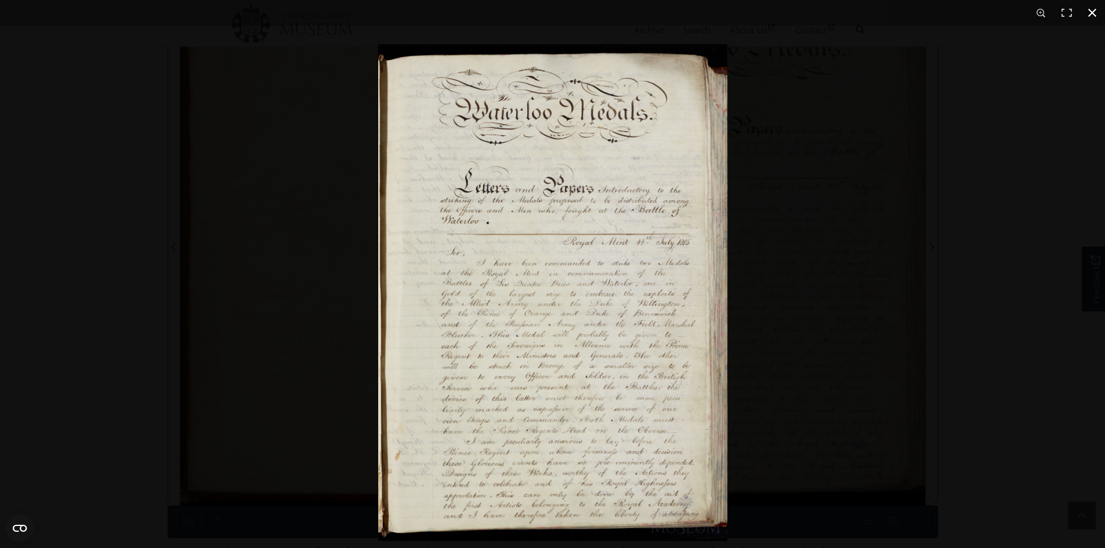
click at [753, 86] on div at bounding box center [930, 318] width 1105 height 548
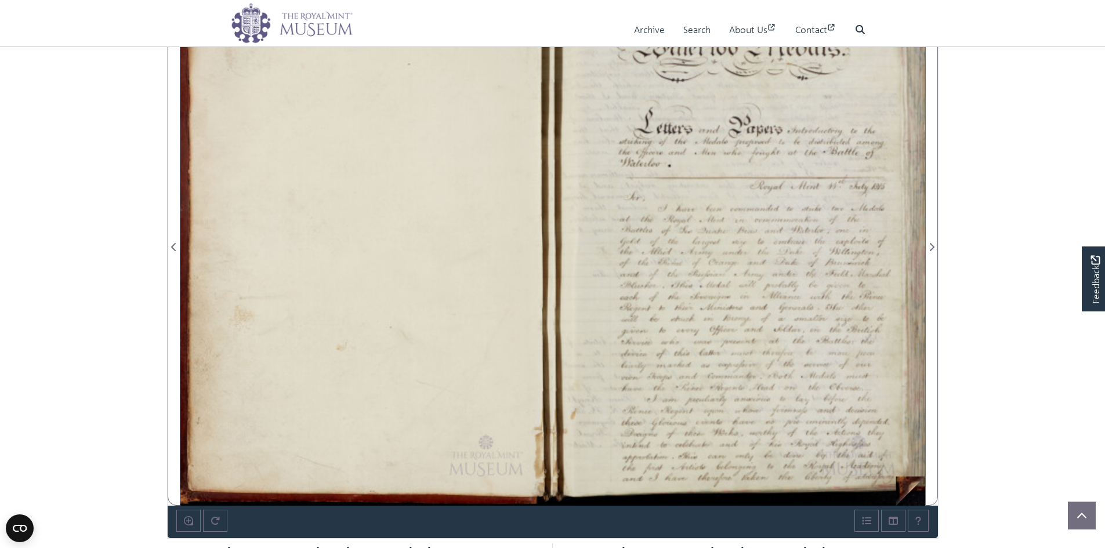
click at [913, 491] on div at bounding box center [739, 240] width 372 height 531
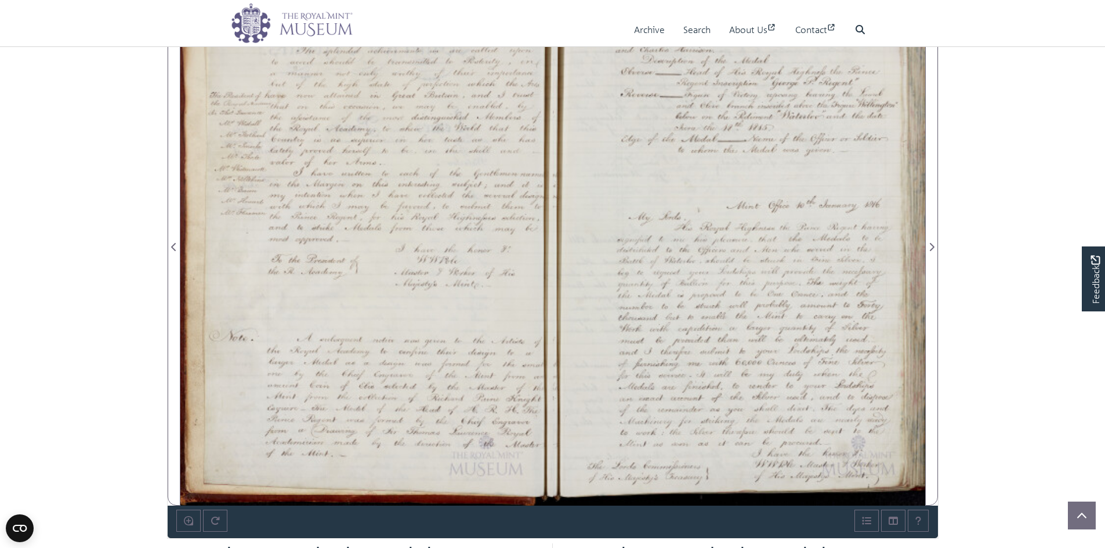
click at [491, 283] on div at bounding box center [366, 240] width 372 height 531
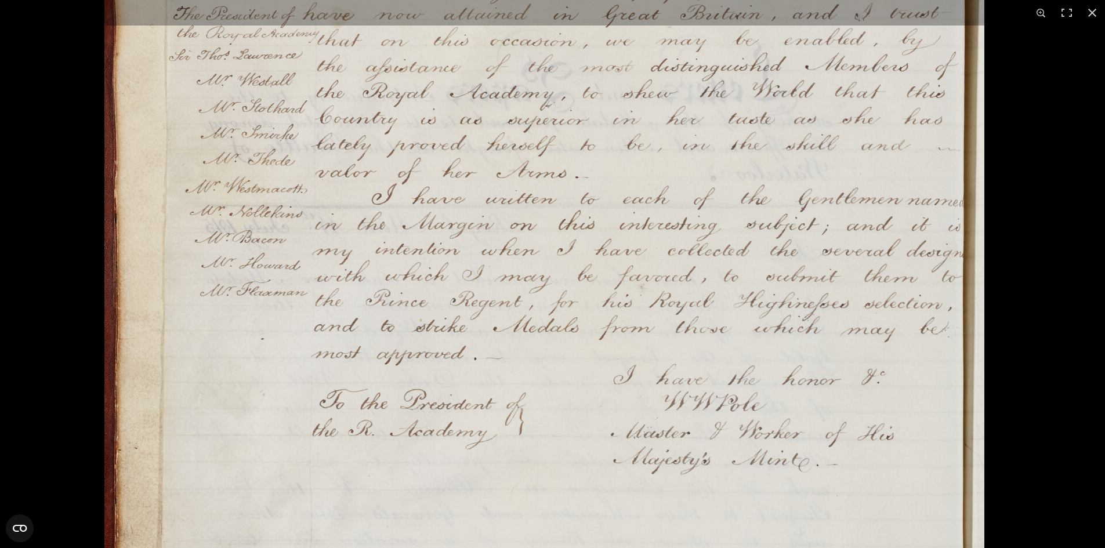
click at [515, 142] on img at bounding box center [544, 356] width 880 height 1252
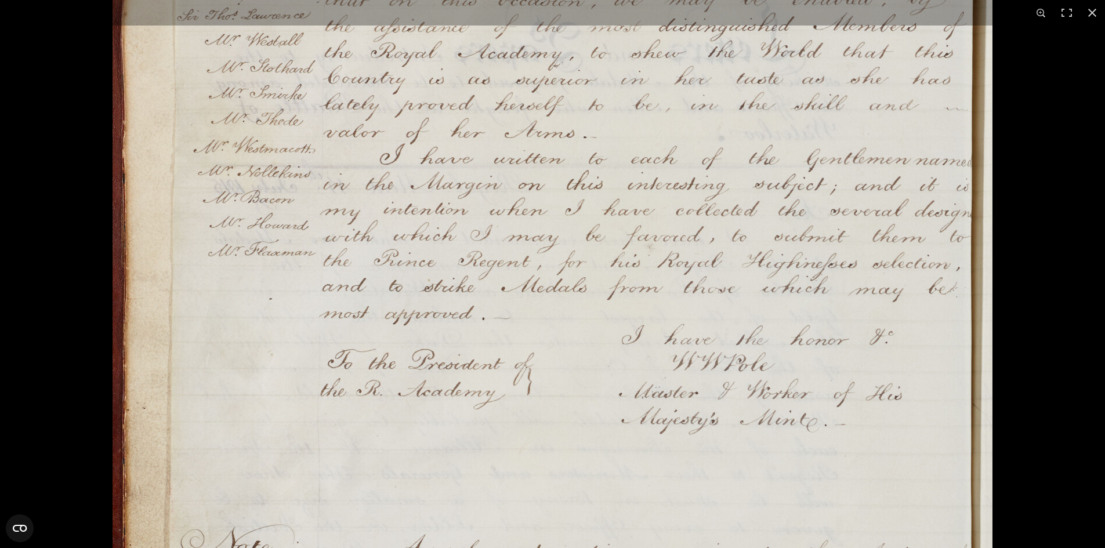
click at [552, 86] on img at bounding box center [552, 316] width 880 height 1252
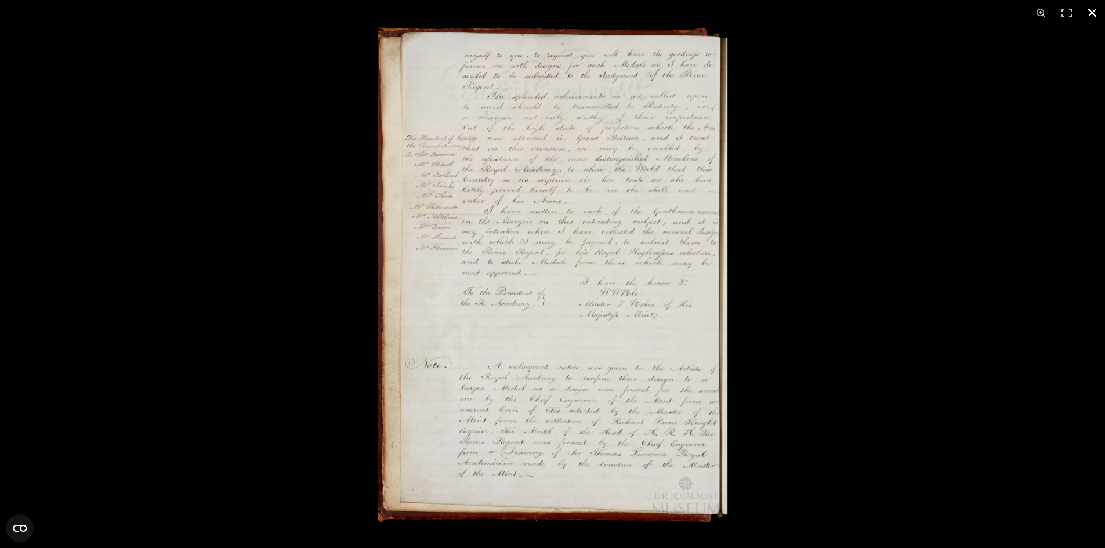
click at [1090, 10] on button at bounding box center [1092, 13] width 26 height 26
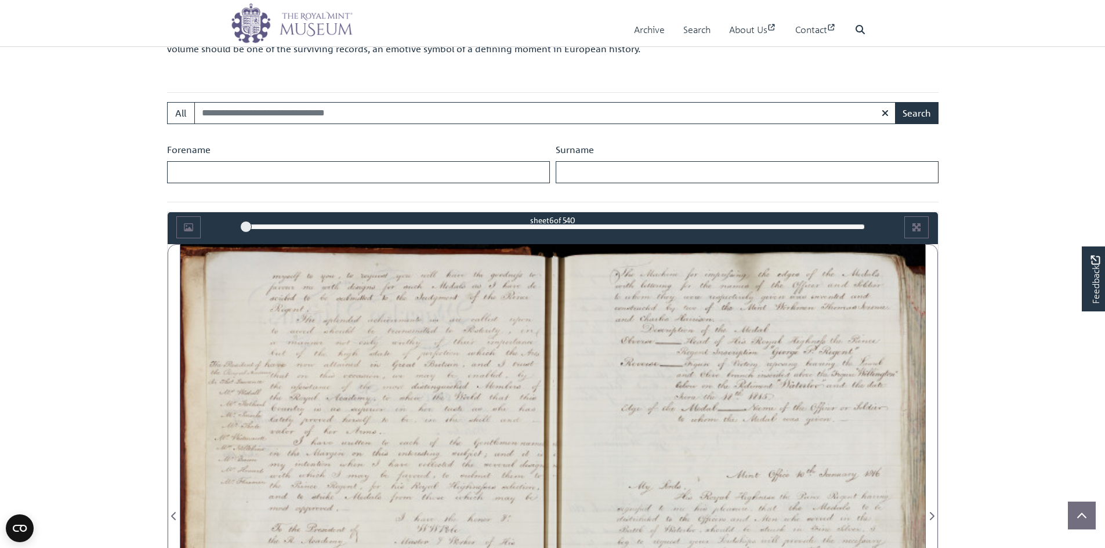
scroll to position [406, 0]
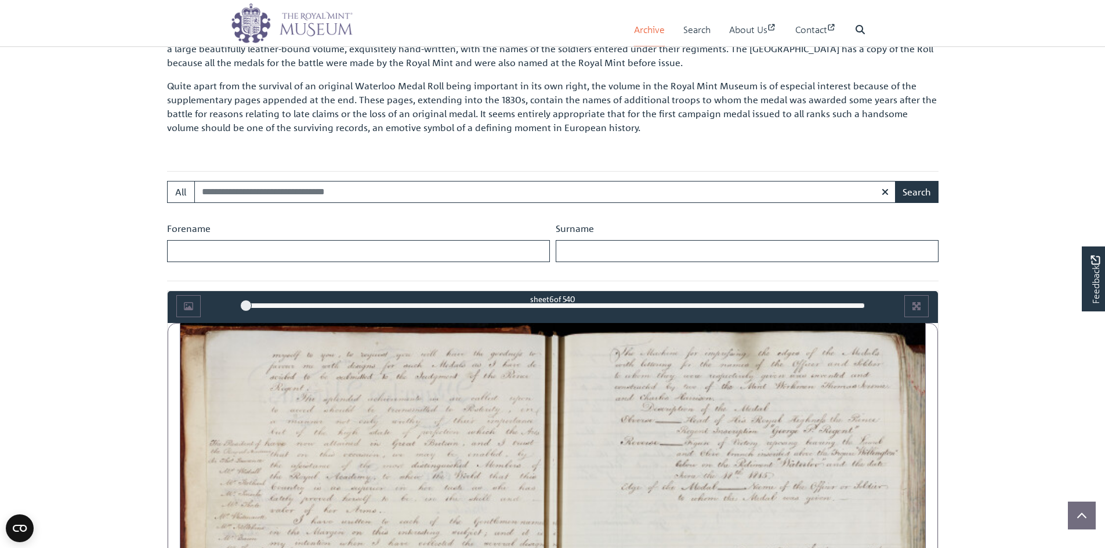
click at [649, 28] on link "Archive" at bounding box center [649, 29] width 31 height 33
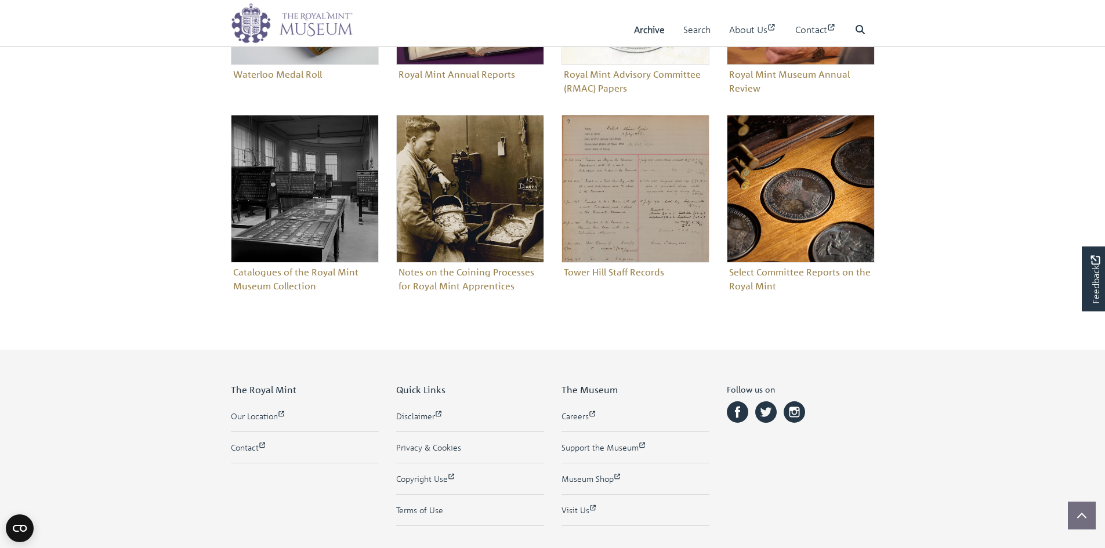
scroll to position [613, 0]
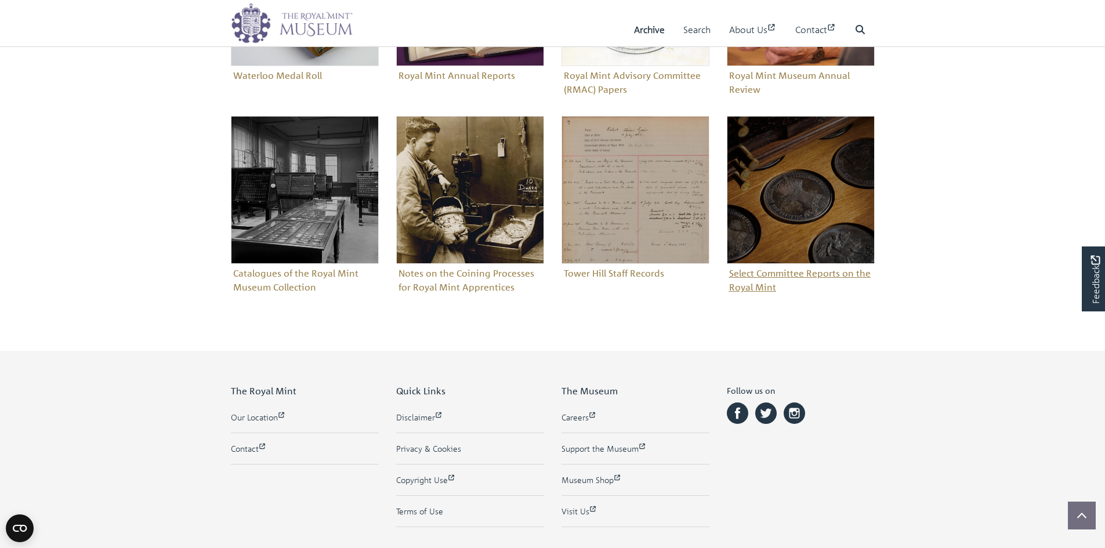
click at [751, 275] on figure "Select Committee Reports on the Royal Mint" at bounding box center [801, 206] width 148 height 180
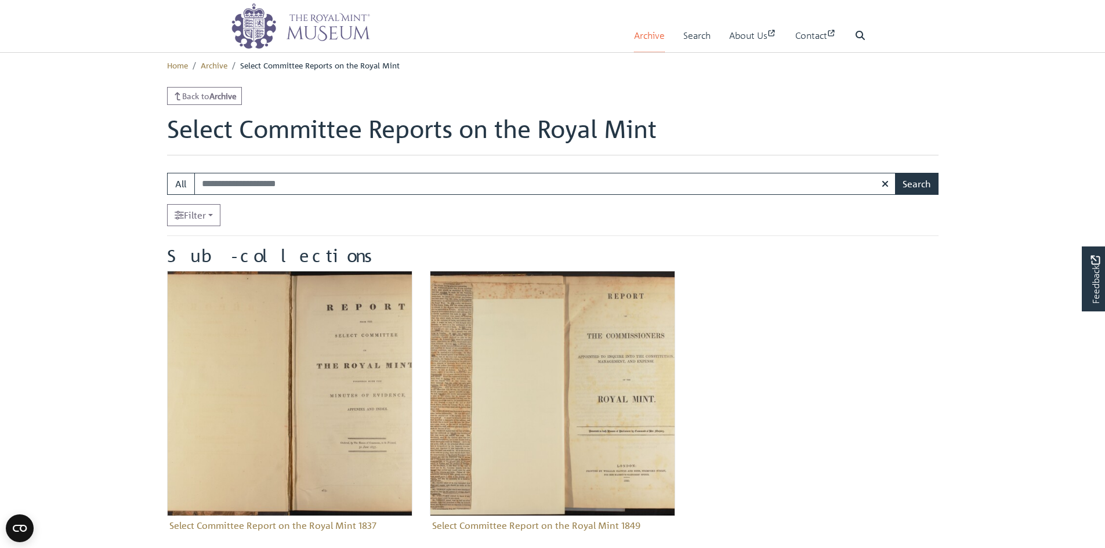
click at [640, 37] on link "Archive" at bounding box center [649, 35] width 31 height 33
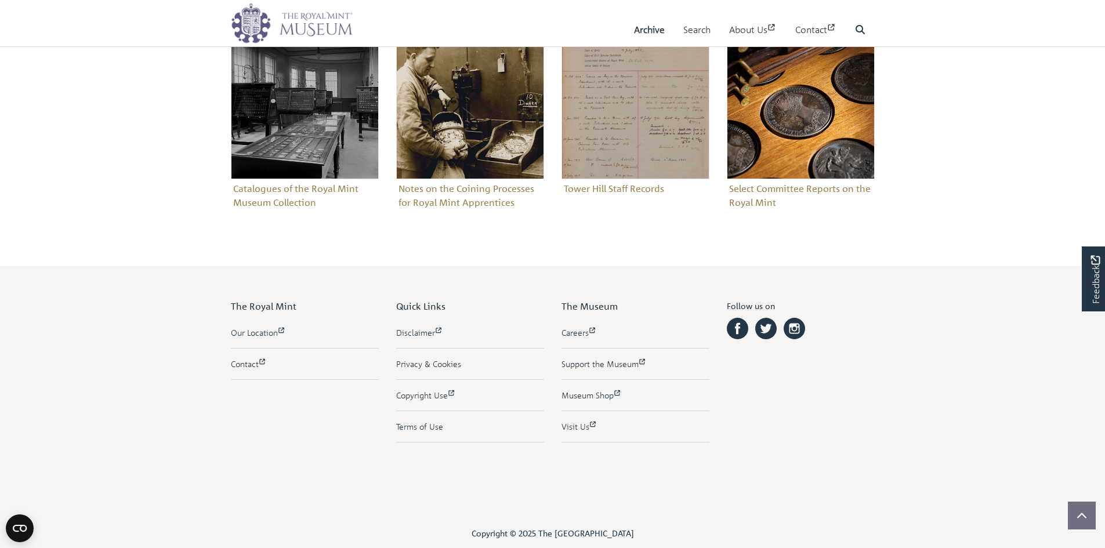
scroll to position [671, 0]
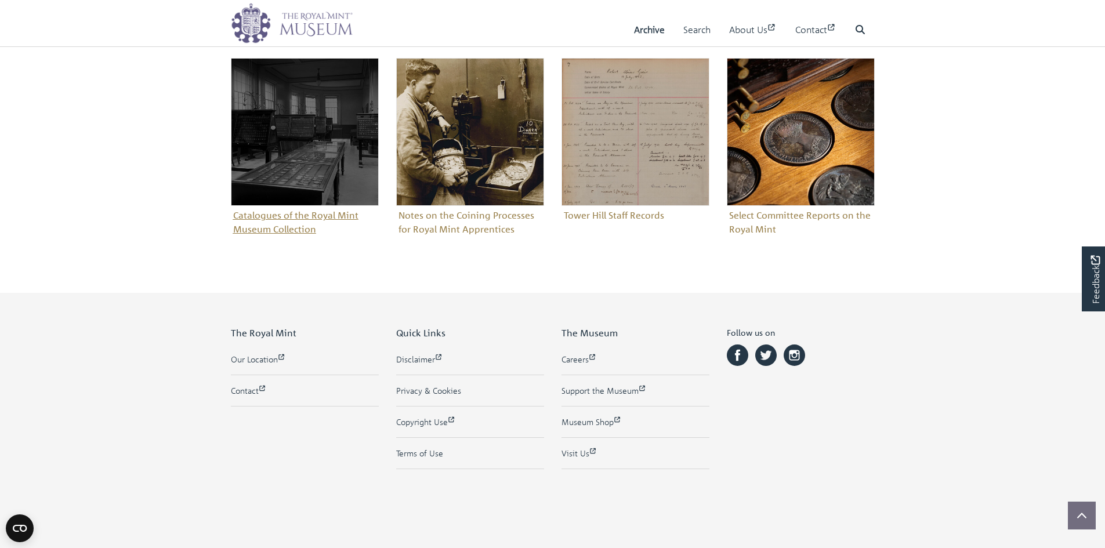
click at [260, 227] on figure "Catalogues of the Royal Mint Museum Collection" at bounding box center [305, 148] width 148 height 180
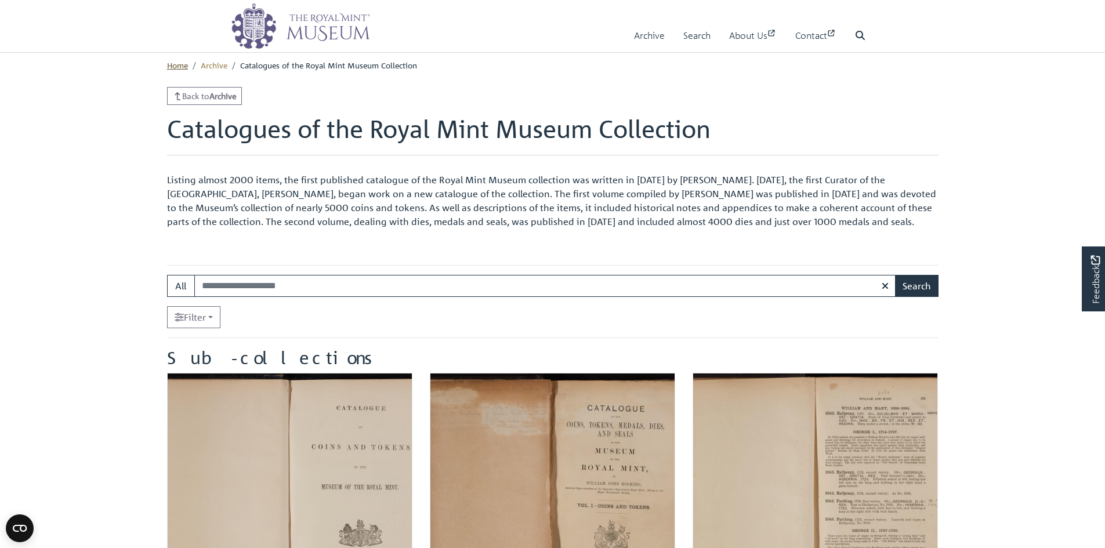
click at [183, 63] on link "Home" at bounding box center [177, 65] width 21 height 10
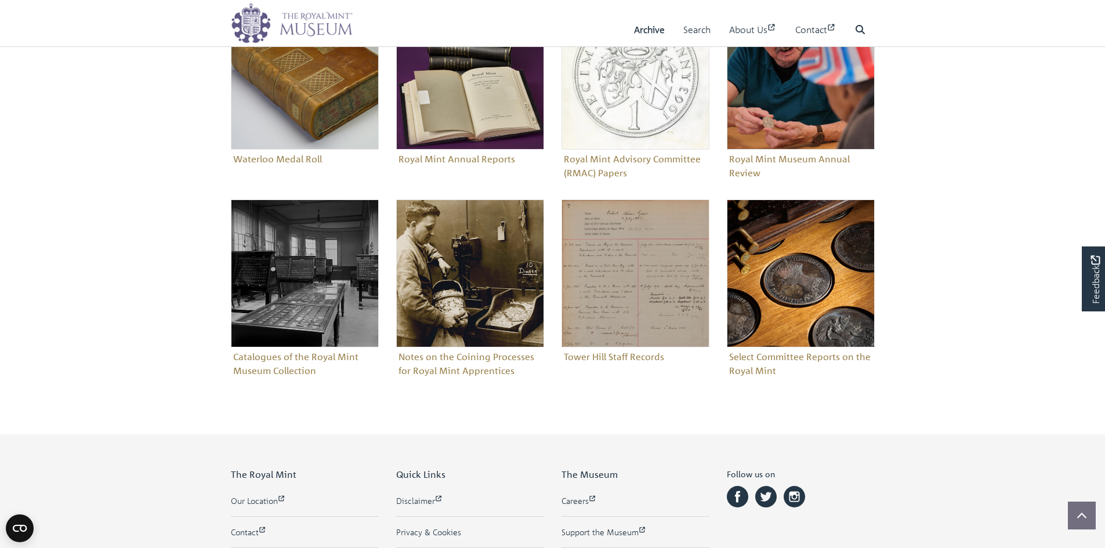
scroll to position [729, 0]
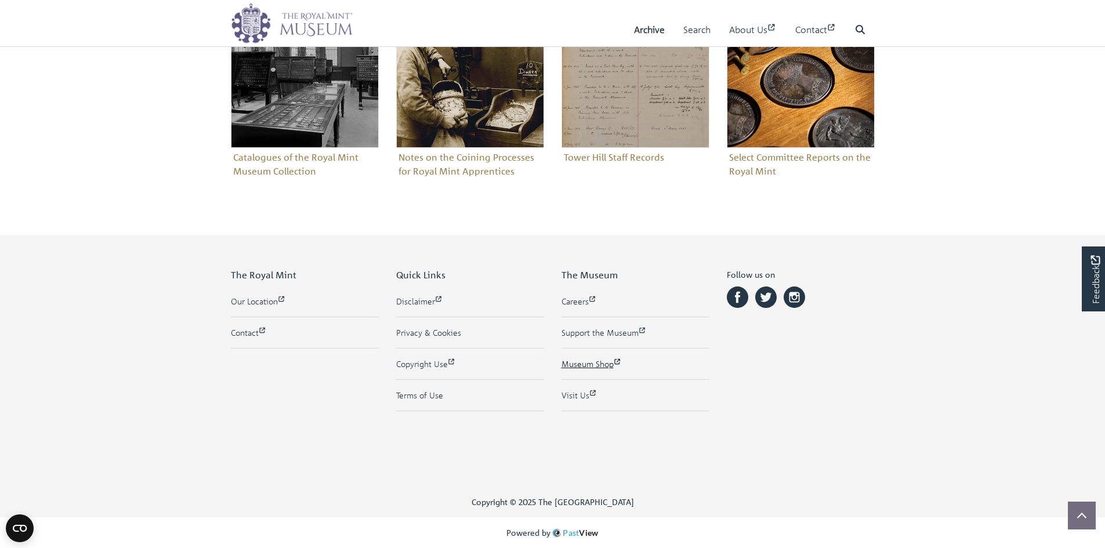
click at [579, 364] on link "Museum Shop" at bounding box center [635, 364] width 148 height 12
